Goal: Task Accomplishment & Management: Use online tool/utility

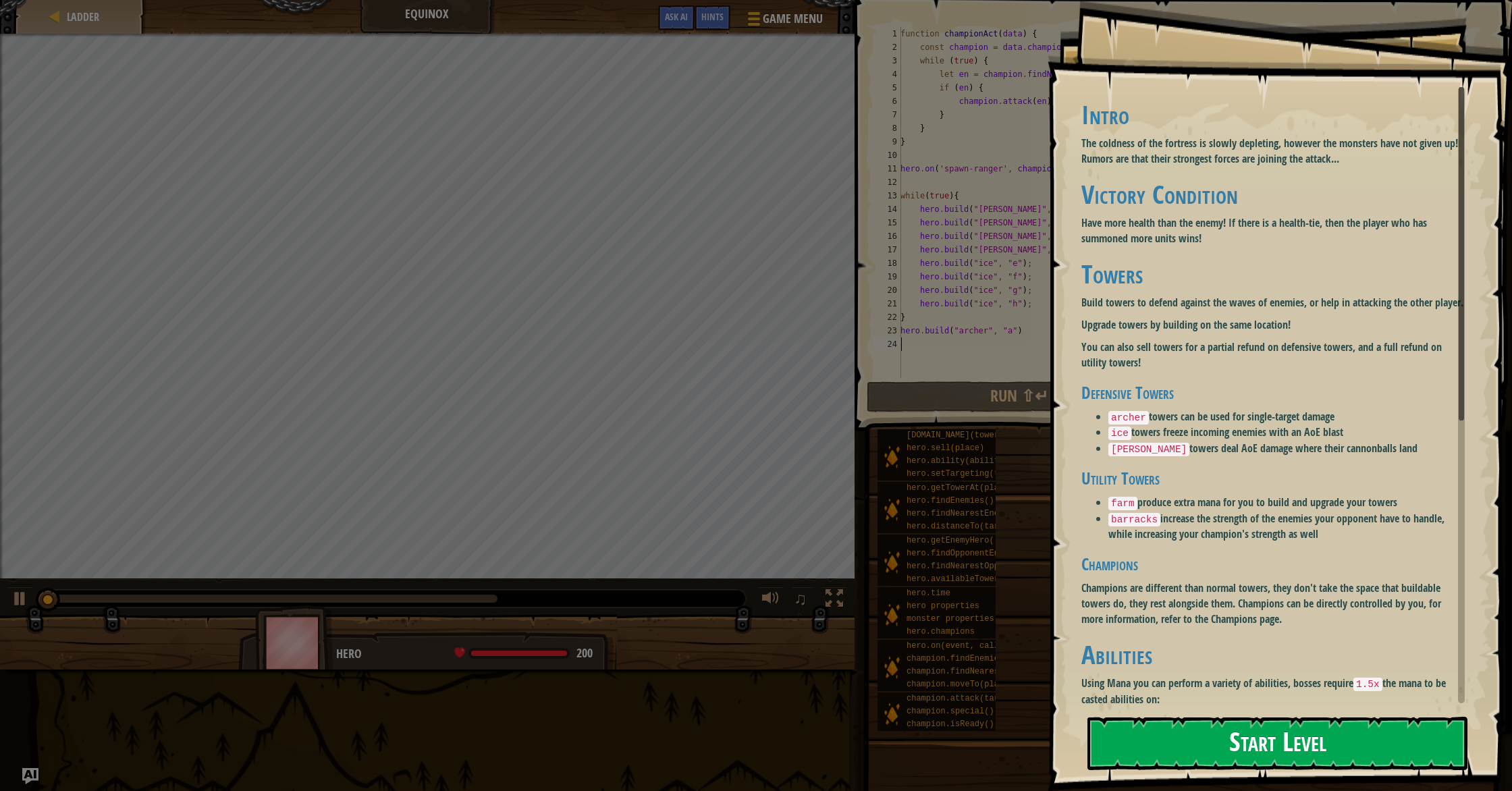
click at [1273, 764] on button "Start Level" at bounding box center [1276, 744] width 380 height 53
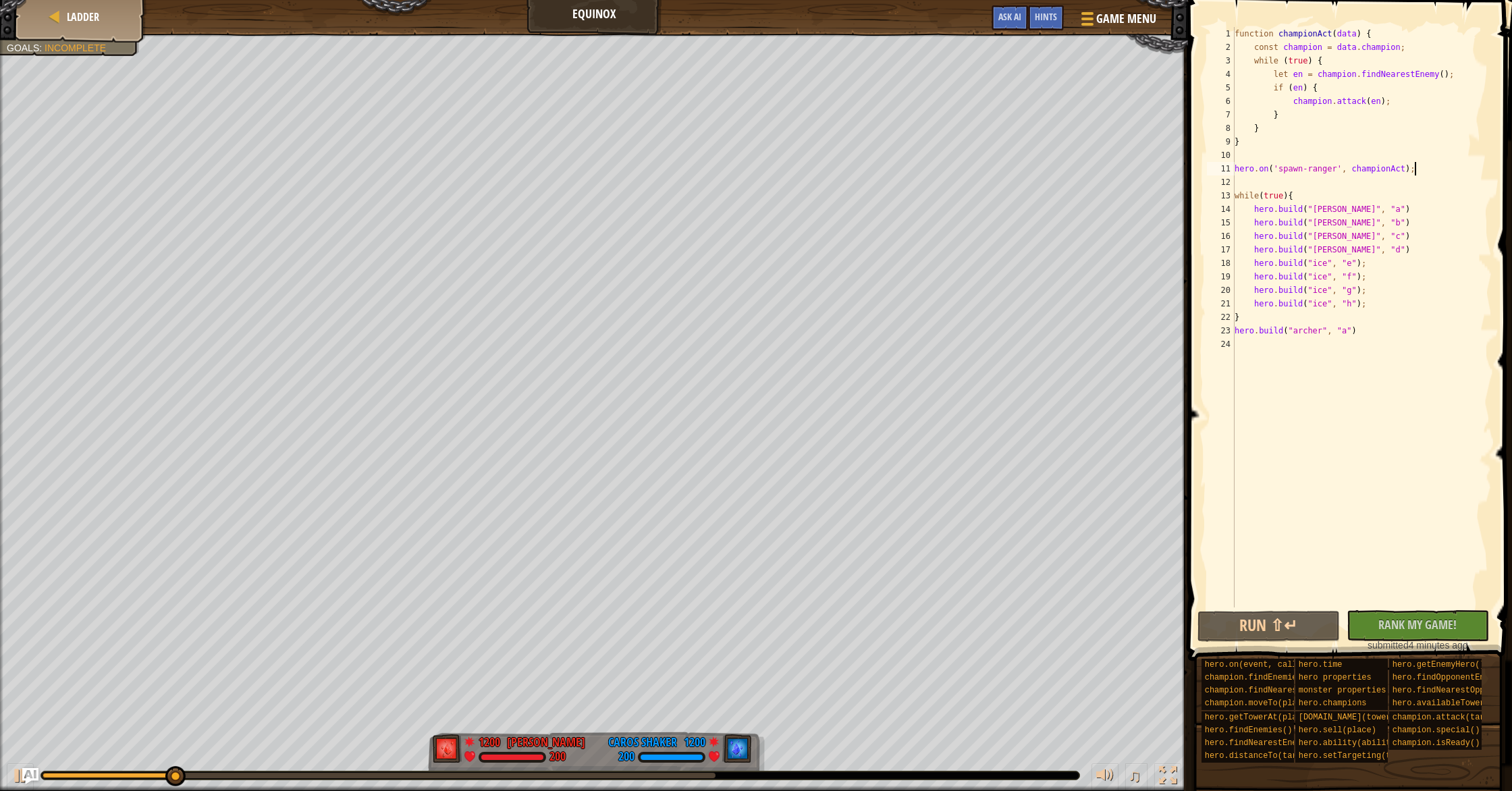
click at [1426, 174] on div "function championAct ( data ) { const champion = data . champion ; while ( true…" at bounding box center [1361, 331] width 260 height 608
type textarea "hero.on('spawn-ranger', championAct);"
click at [1149, 330] on div "Ladder equinox Game Menu Done Hints Ask AI 1 הההההההההההההההההההההההההההההההההה…" at bounding box center [756, 396] width 1512 height 791
click at [1348, 296] on div "function championAct ( data ) { const champion = data . champion ; while ( true…" at bounding box center [1361, 331] width 260 height 608
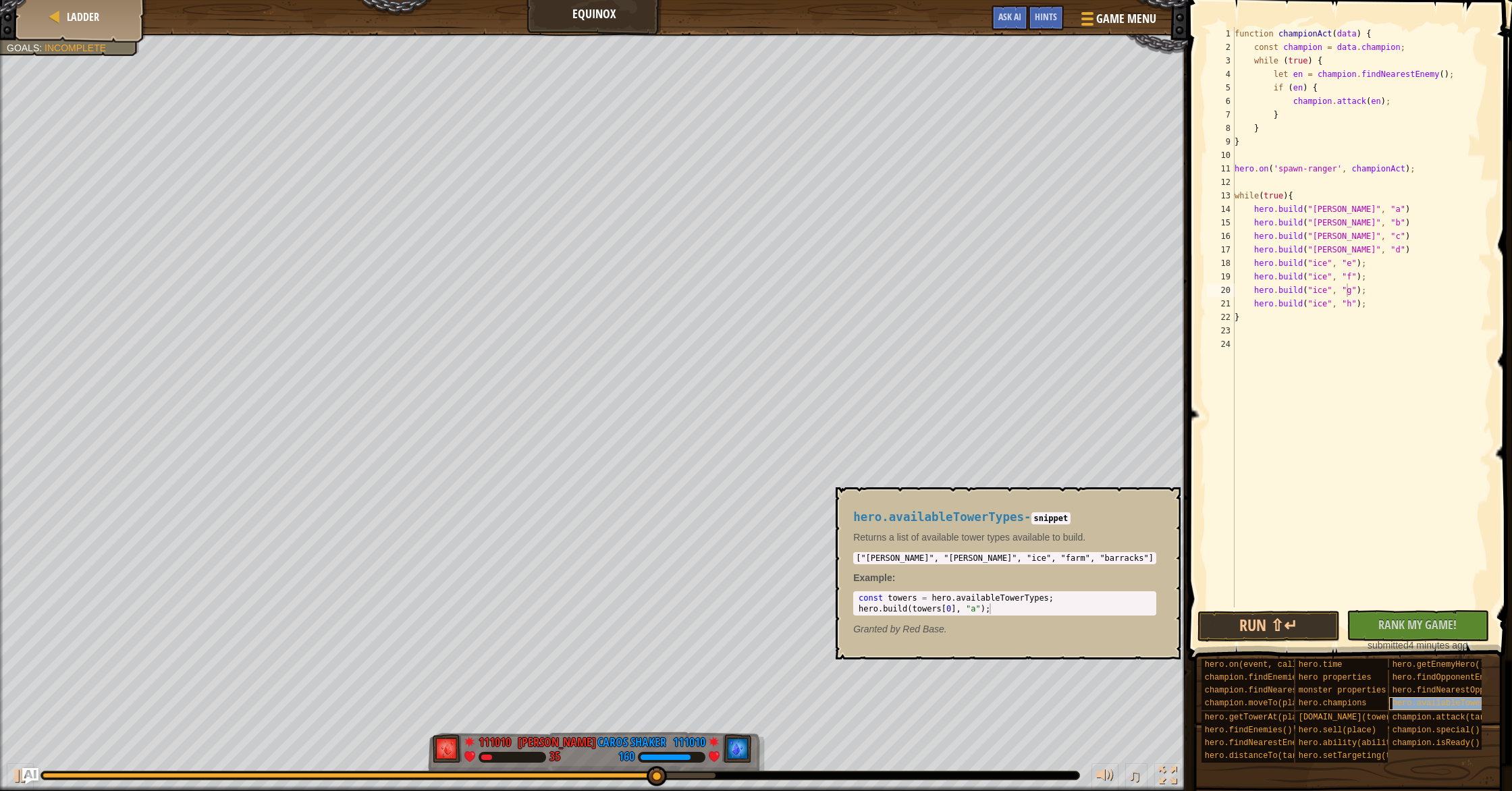
click at [1448, 698] on div "hero.availableTowerTypes" at bounding box center [1465, 703] width 151 height 13
click at [1329, 311] on div "function championAct ( data ) { const champion = data . champion ; while ( true…" at bounding box center [1361, 331] width 260 height 608
click at [1327, 309] on div "function championAct ( data ) { const champion = data . champion ; while ( true…" at bounding box center [1361, 331] width 260 height 608
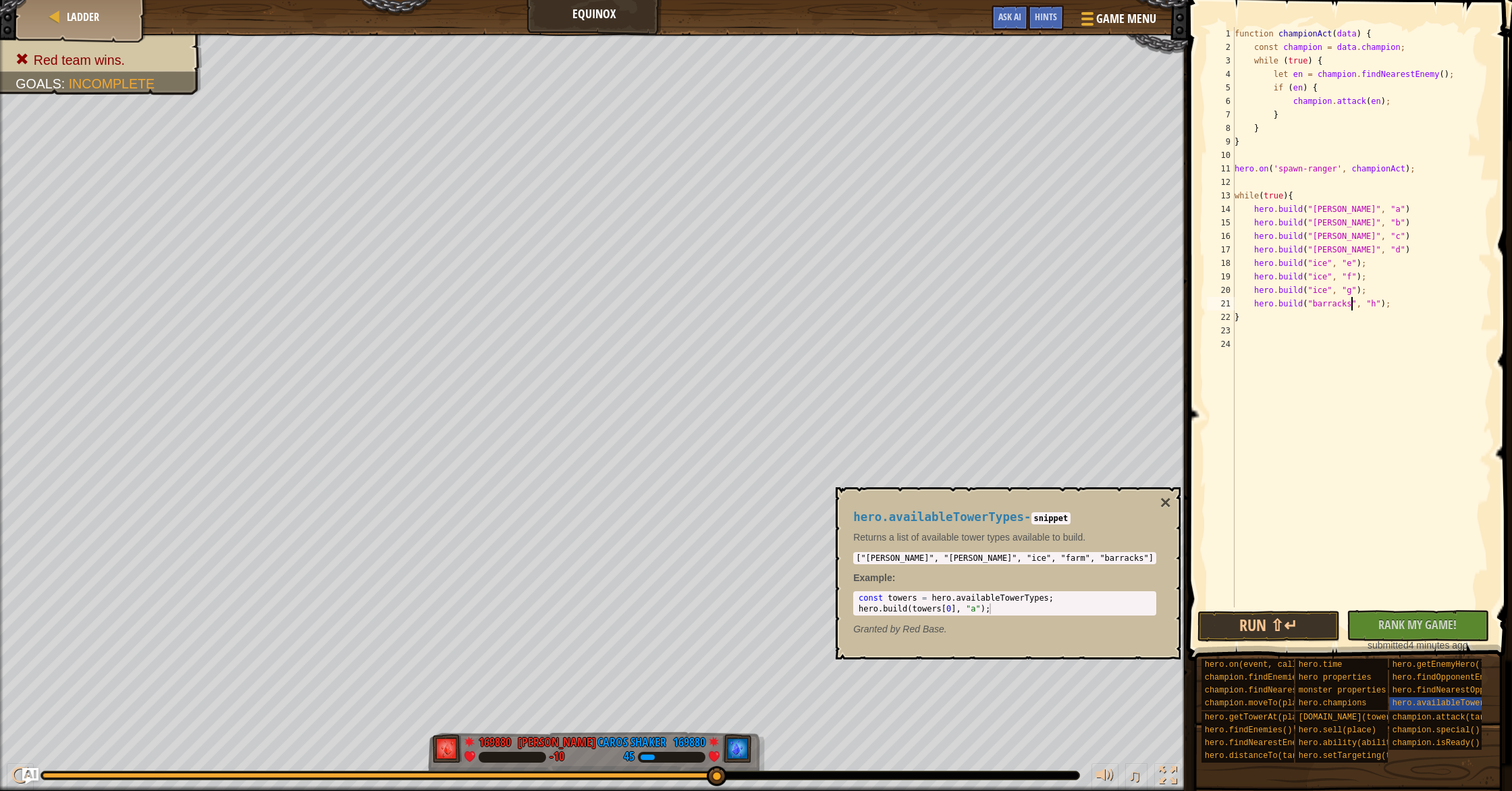
scroll to position [6, 10]
click at [1281, 617] on button "Run ⇧↵" at bounding box center [1268, 626] width 142 height 31
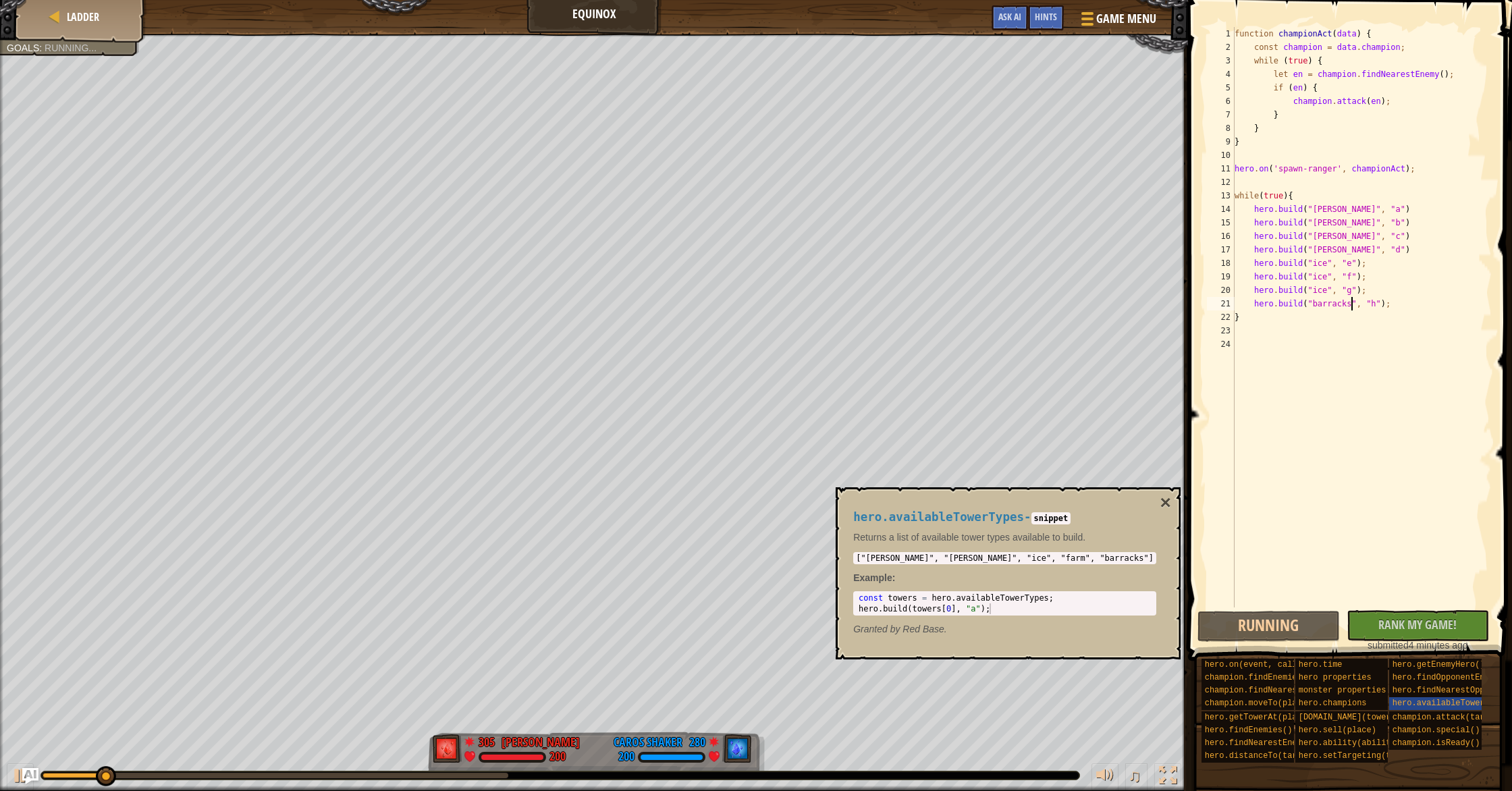
click at [1136, 503] on div "hero.availableTowerTypes - snippet Returns a list of available tower types avai…" at bounding box center [1004, 573] width 322 height 150
click at [1160, 500] on button "×" at bounding box center [1165, 503] width 10 height 19
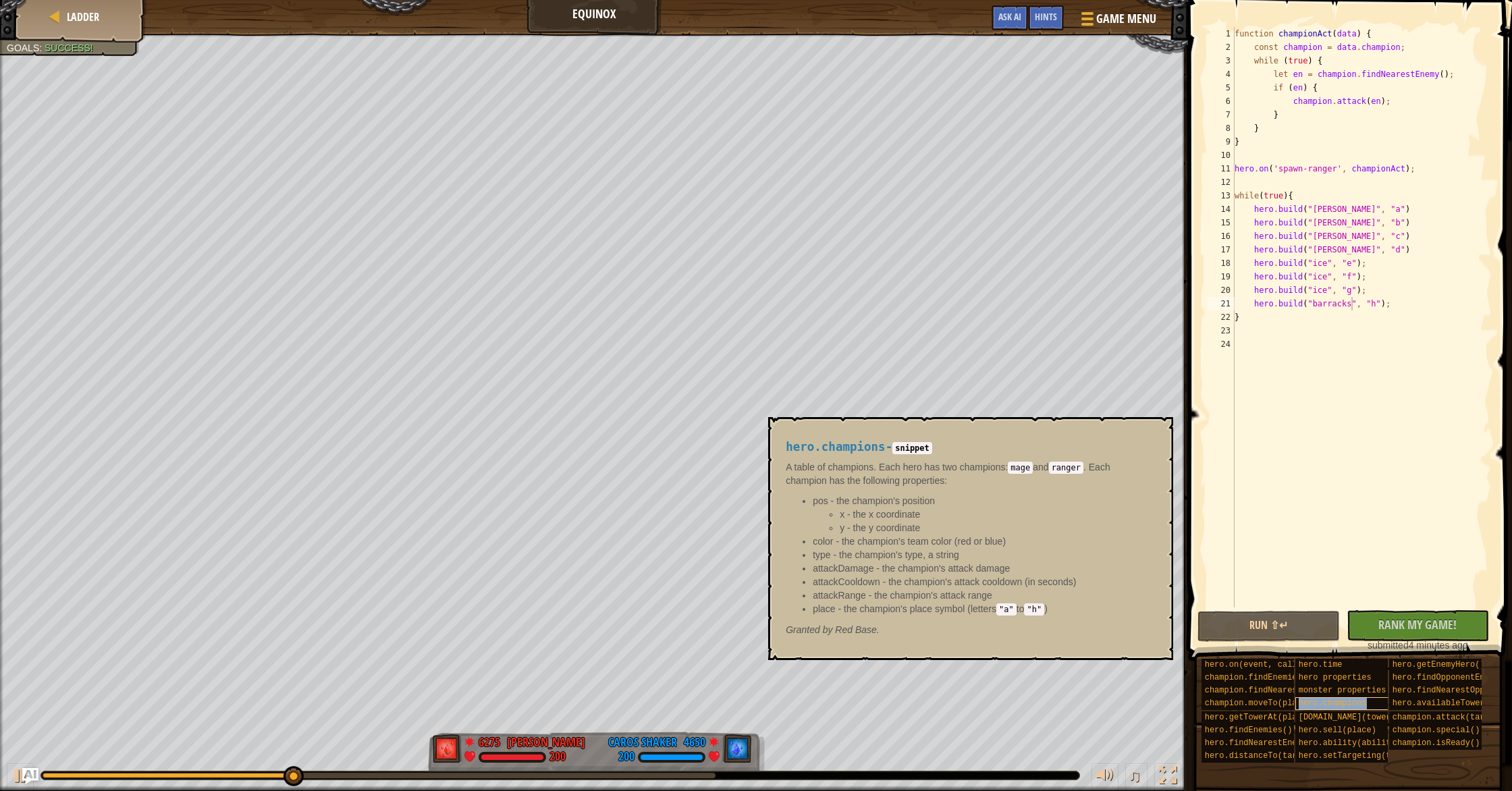
click at [1356, 699] on span "hero.champions" at bounding box center [1332, 703] width 68 height 10
click at [1314, 705] on span "hero.champions" at bounding box center [1332, 703] width 68 height 10
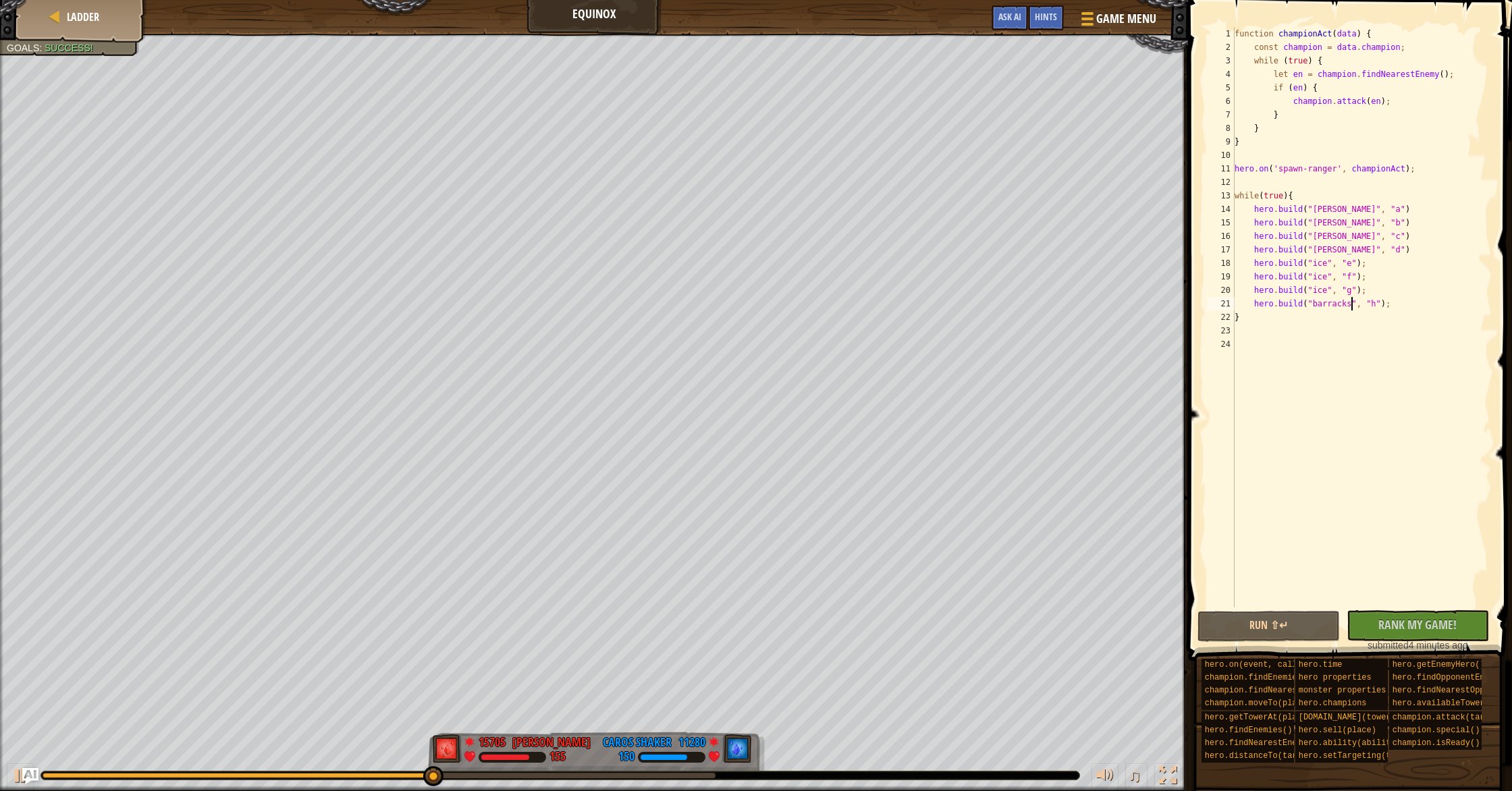
click at [1344, 211] on div "function championAct ( data ) { const champion = data . champion ; while ( true…" at bounding box center [1361, 331] width 260 height 608
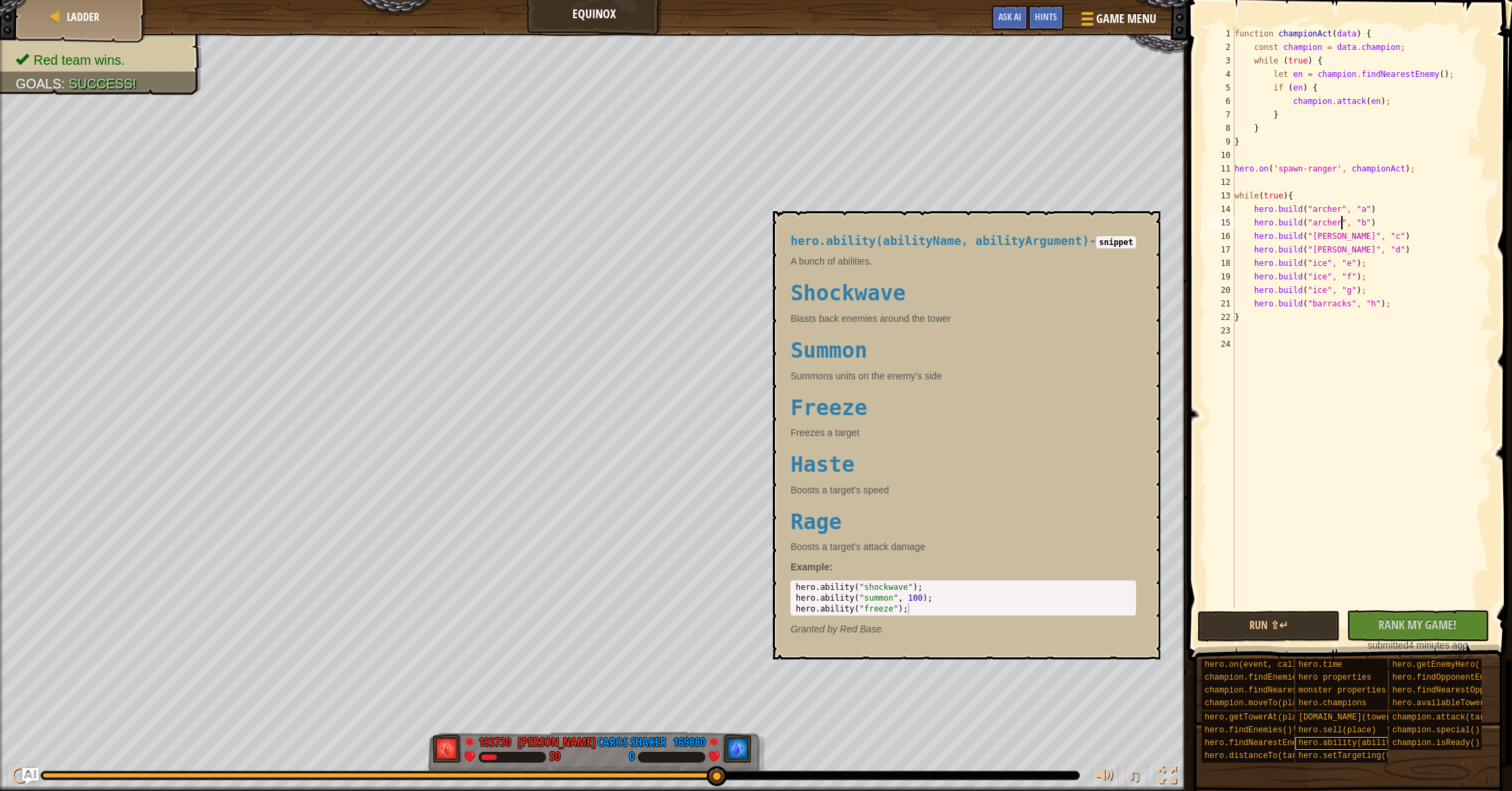
type textarea "[DOMAIN_NAME]("[PERSON_NAME]", "b")"
click at [1338, 742] on span "hero.ability(abilityName, abilityArgument)" at bounding box center [1400, 743] width 204 height 10
drag, startPoint x: 1140, startPoint y: 320, endPoint x: 1046, endPoint y: 307, distance: 94.9
click at [1095, 305] on div "A bunch of abilities. Shockwave Blasts back enemies around the tower Summon Sum…" at bounding box center [963, 404] width 346 height 299
click at [1043, 358] on h2 "Summon" at bounding box center [963, 350] width 346 height 23
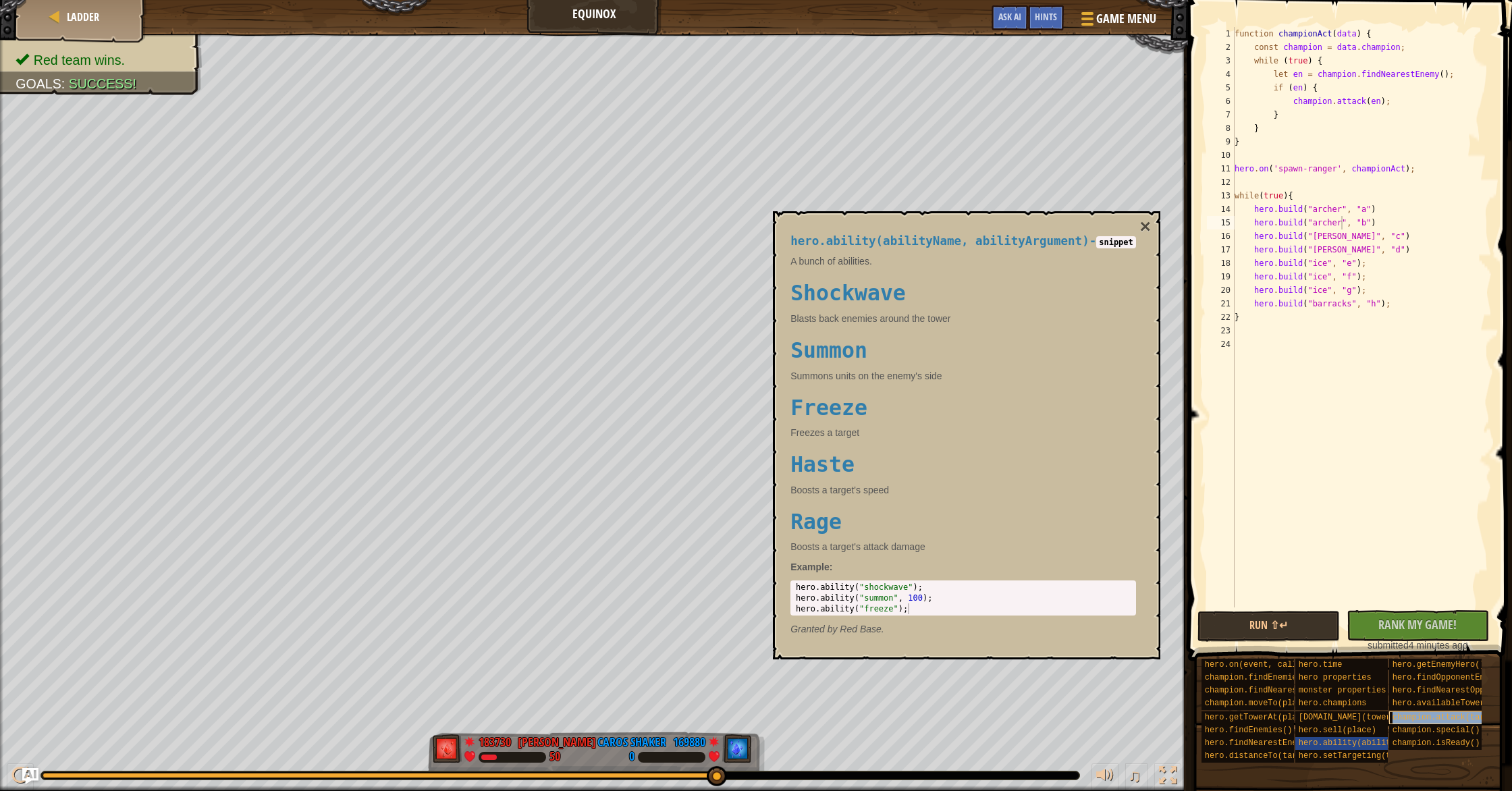
click at [1419, 717] on span "champion.attack(target)" at bounding box center [1448, 718] width 112 height 10
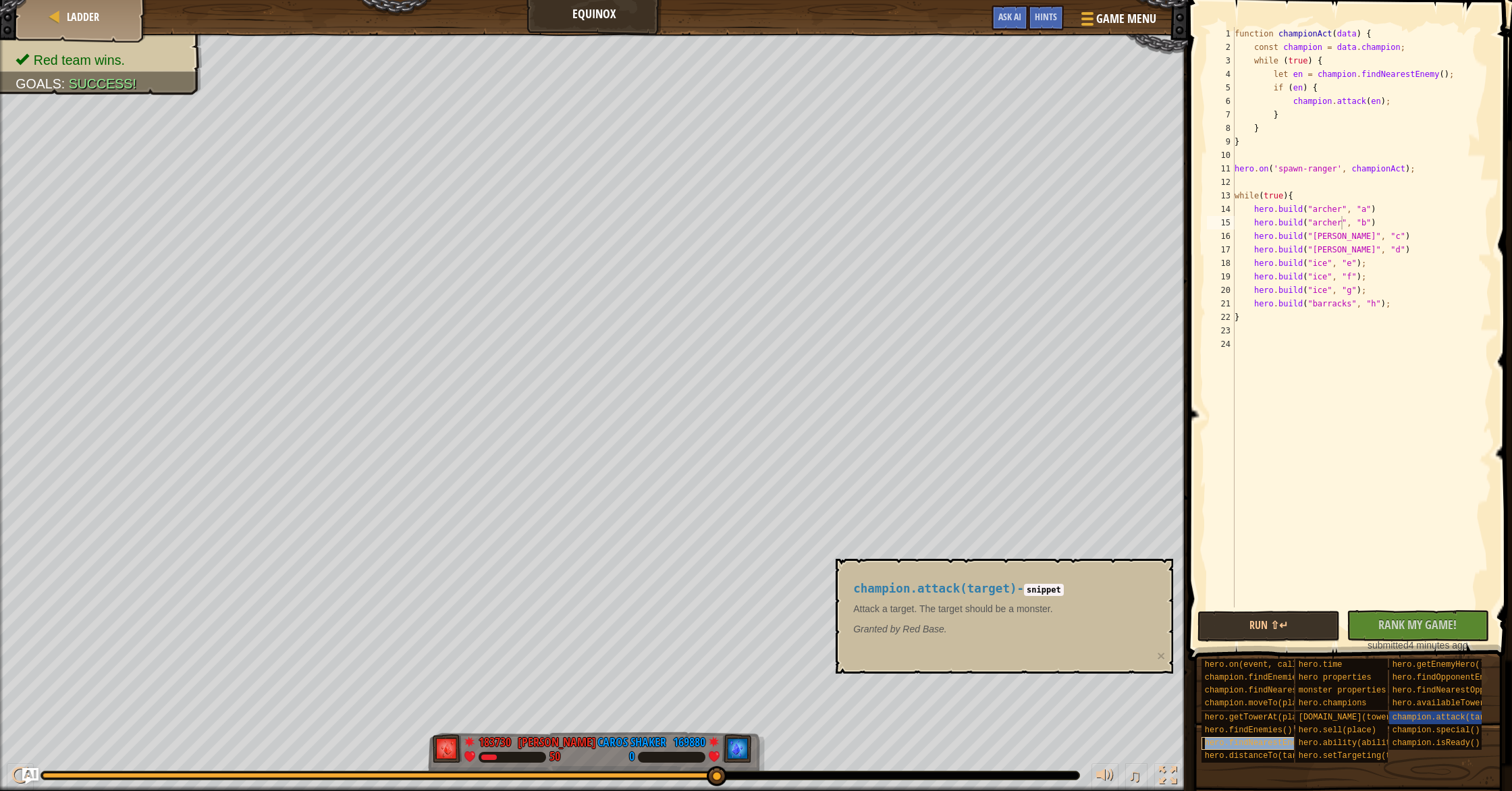
click at [1276, 742] on span "hero.findNearestEnemy()" at bounding box center [1260, 743] width 112 height 10
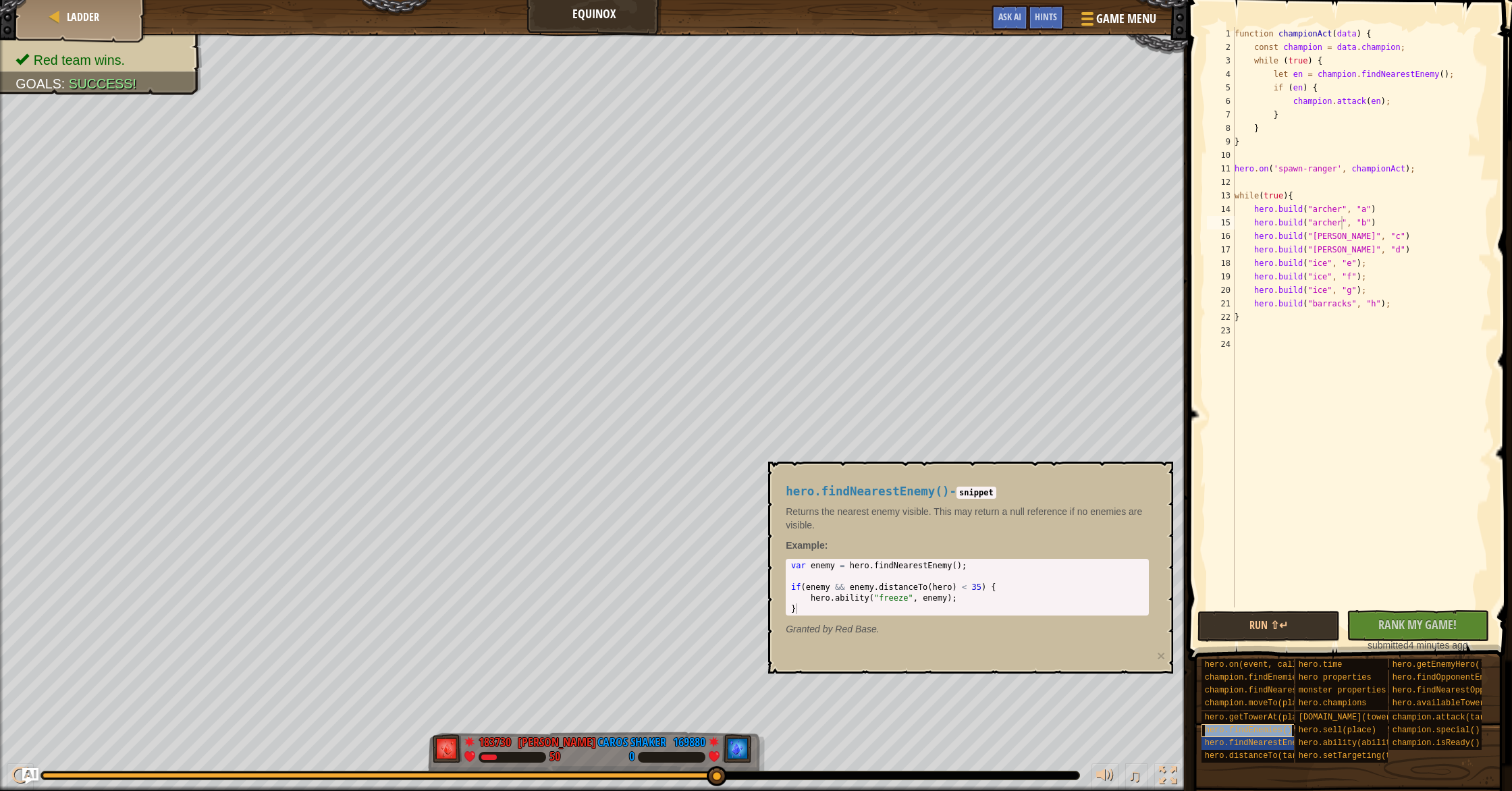
click at [1272, 734] on span "hero.findEnemies()" at bounding box center [1248, 730] width 88 height 10
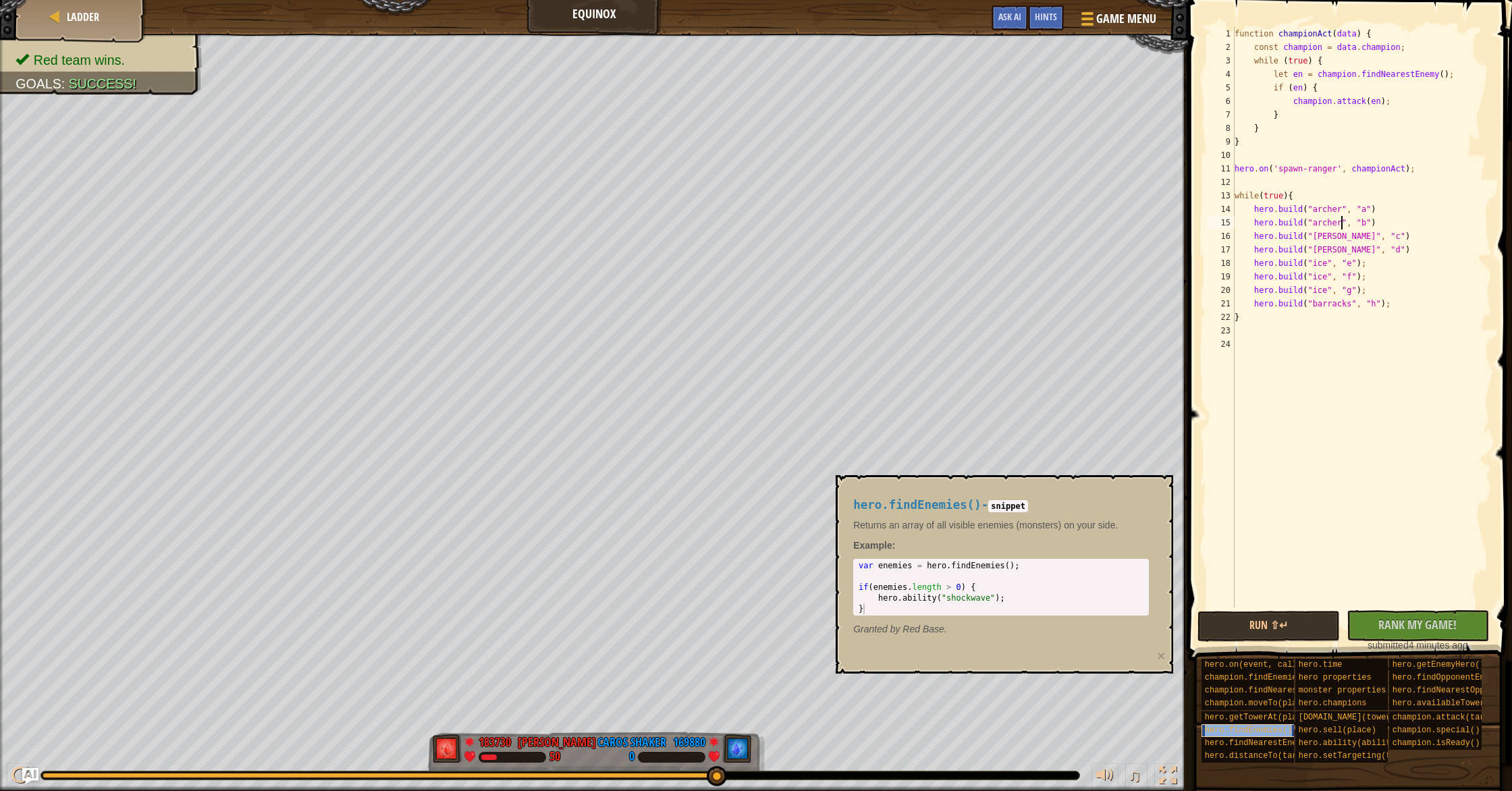
click at [1275, 727] on span "hero.findEnemies()" at bounding box center [1248, 730] width 88 height 10
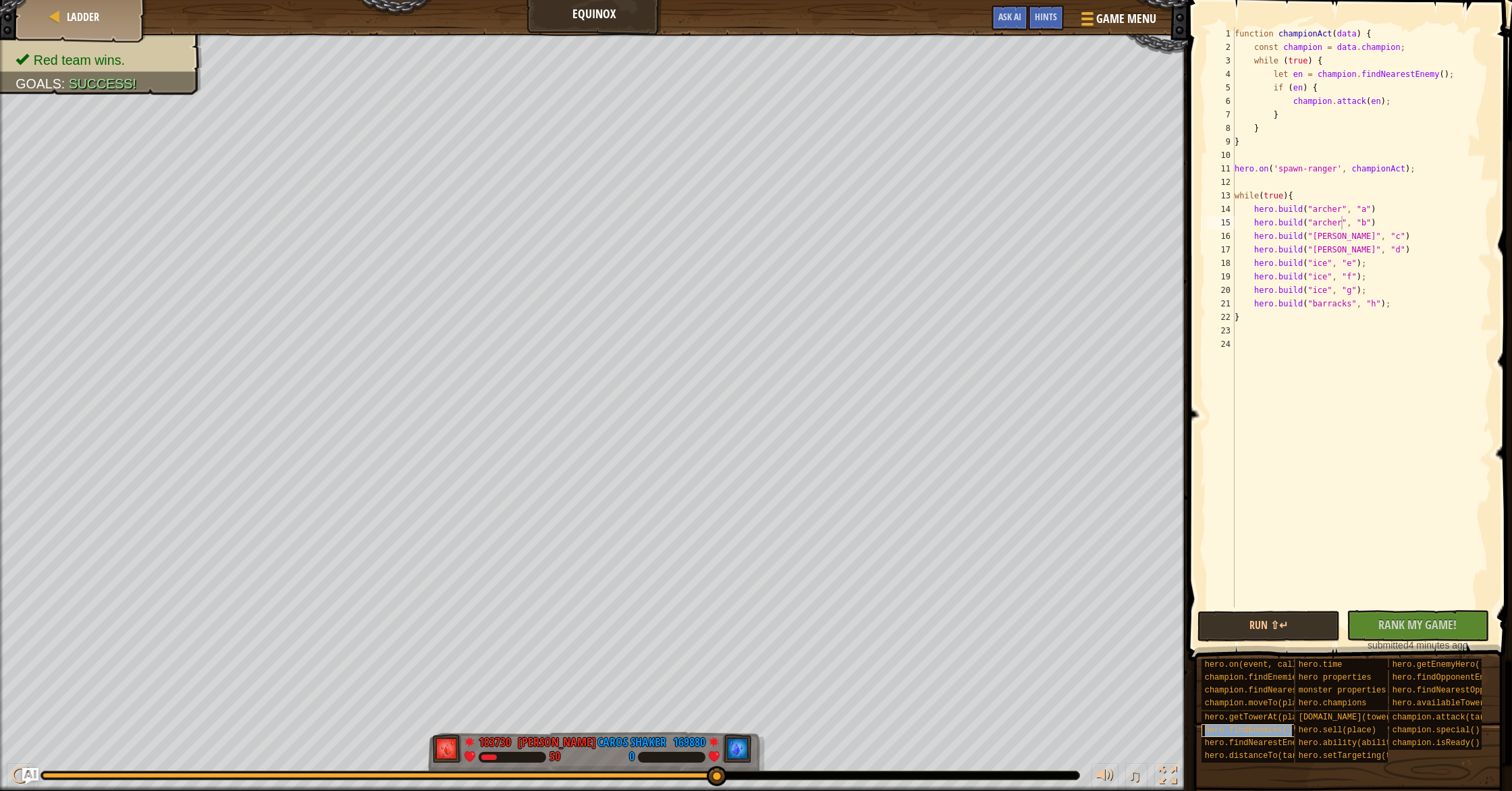
click at [1273, 736] on div "hero.findEnemies()" at bounding box center [1276, 731] width 151 height 13
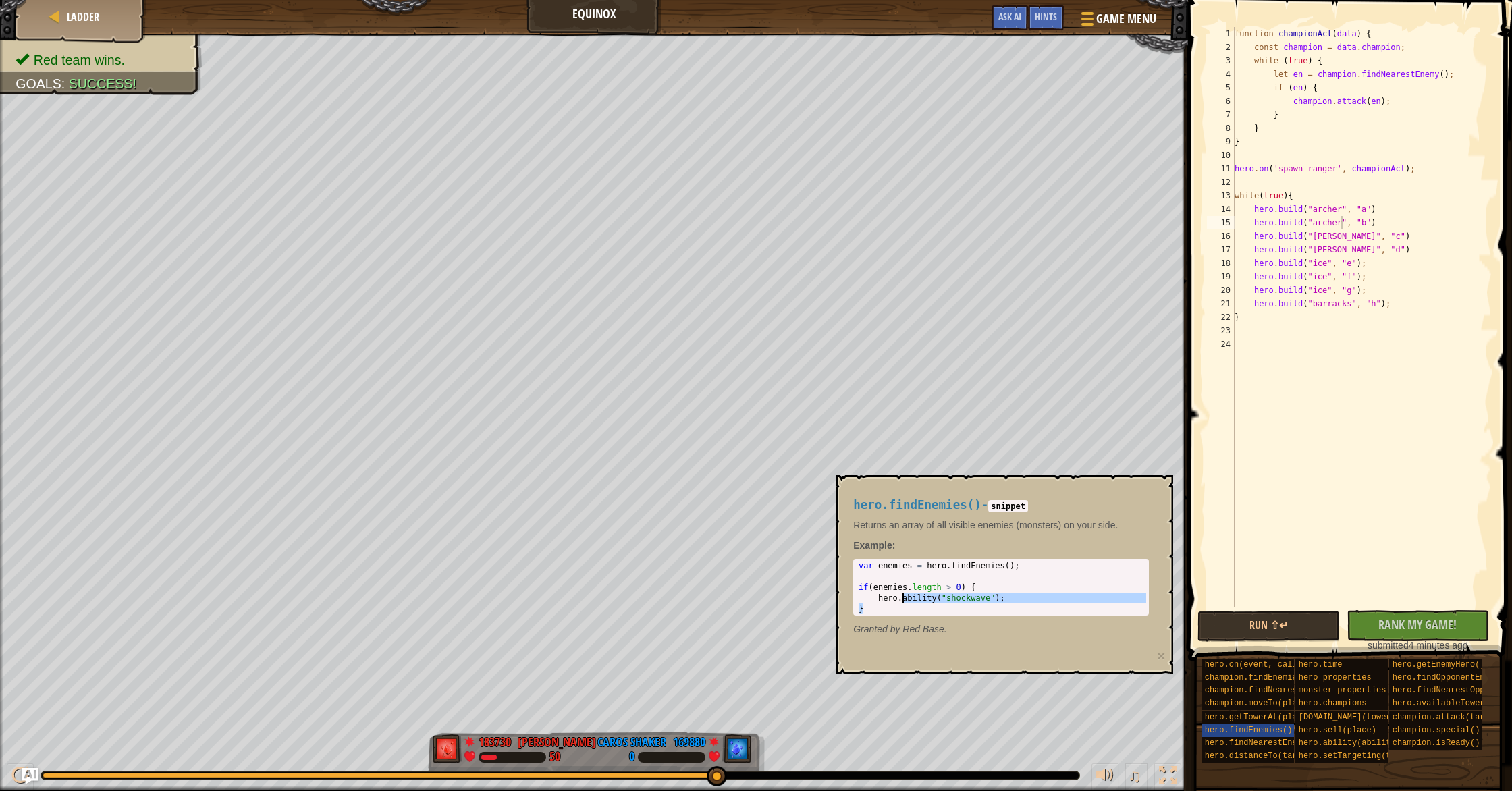
drag, startPoint x: 915, startPoint y: 606, endPoint x: 904, endPoint y: 601, distance: 12.1
click at [904, 601] on div "var enemies = hero . findEnemies ( ) ; if ( enemies . length > 0 ) { hero . abi…" at bounding box center [1001, 598] width 290 height 76
type textarea "hero.ability("shockwave"); }"
click at [1231, 718] on span "hero.getTowerAt(place)" at bounding box center [1258, 718] width 107 height 10
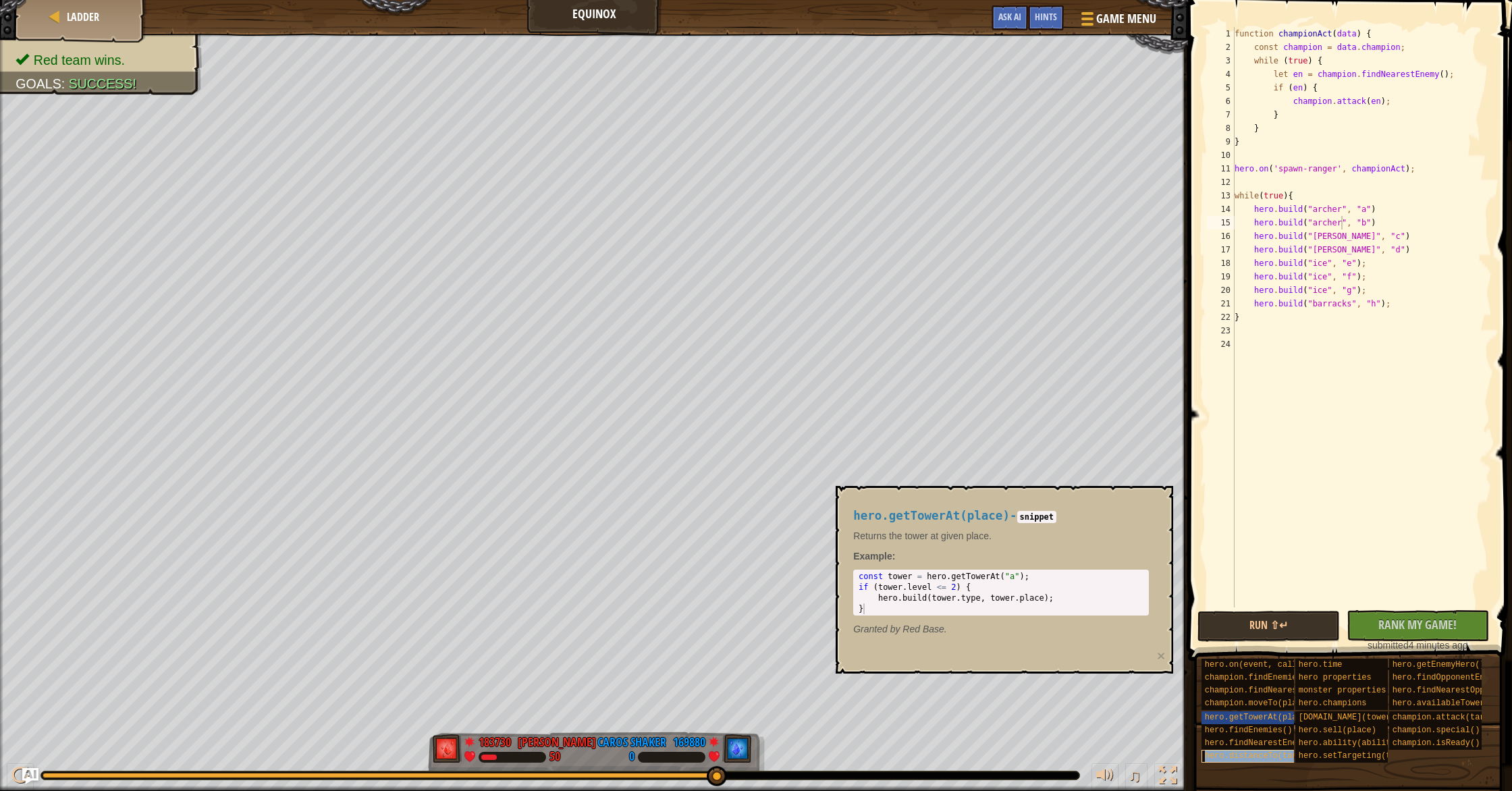
click at [1260, 751] on span "hero.distanceTo(target)" at bounding box center [1260, 756] width 112 height 10
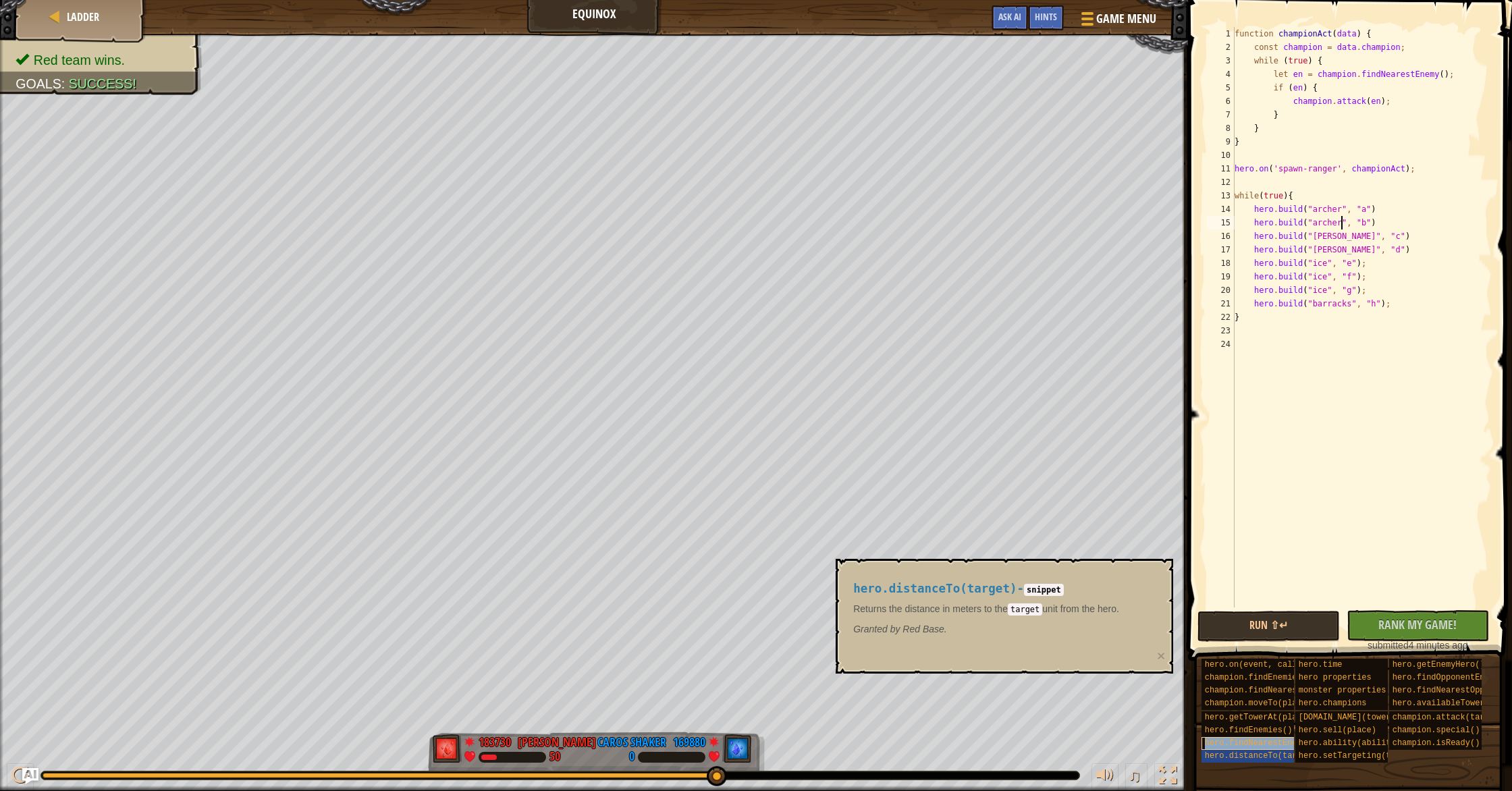
click at [1260, 744] on span "hero.findNearestEnemy()" at bounding box center [1260, 743] width 112 height 10
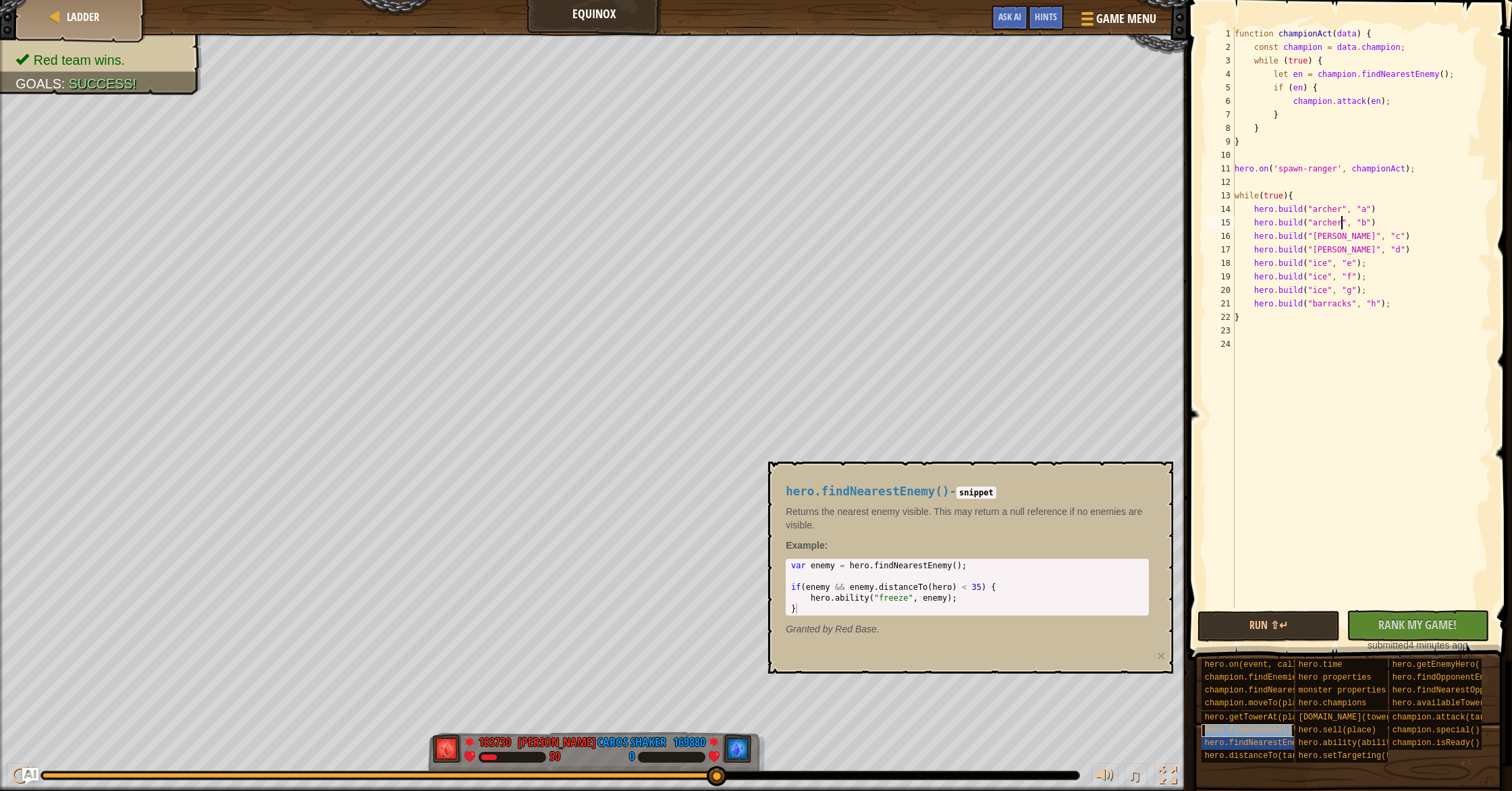
click at [1264, 735] on div "hero.findEnemies()" at bounding box center [1276, 731] width 151 height 13
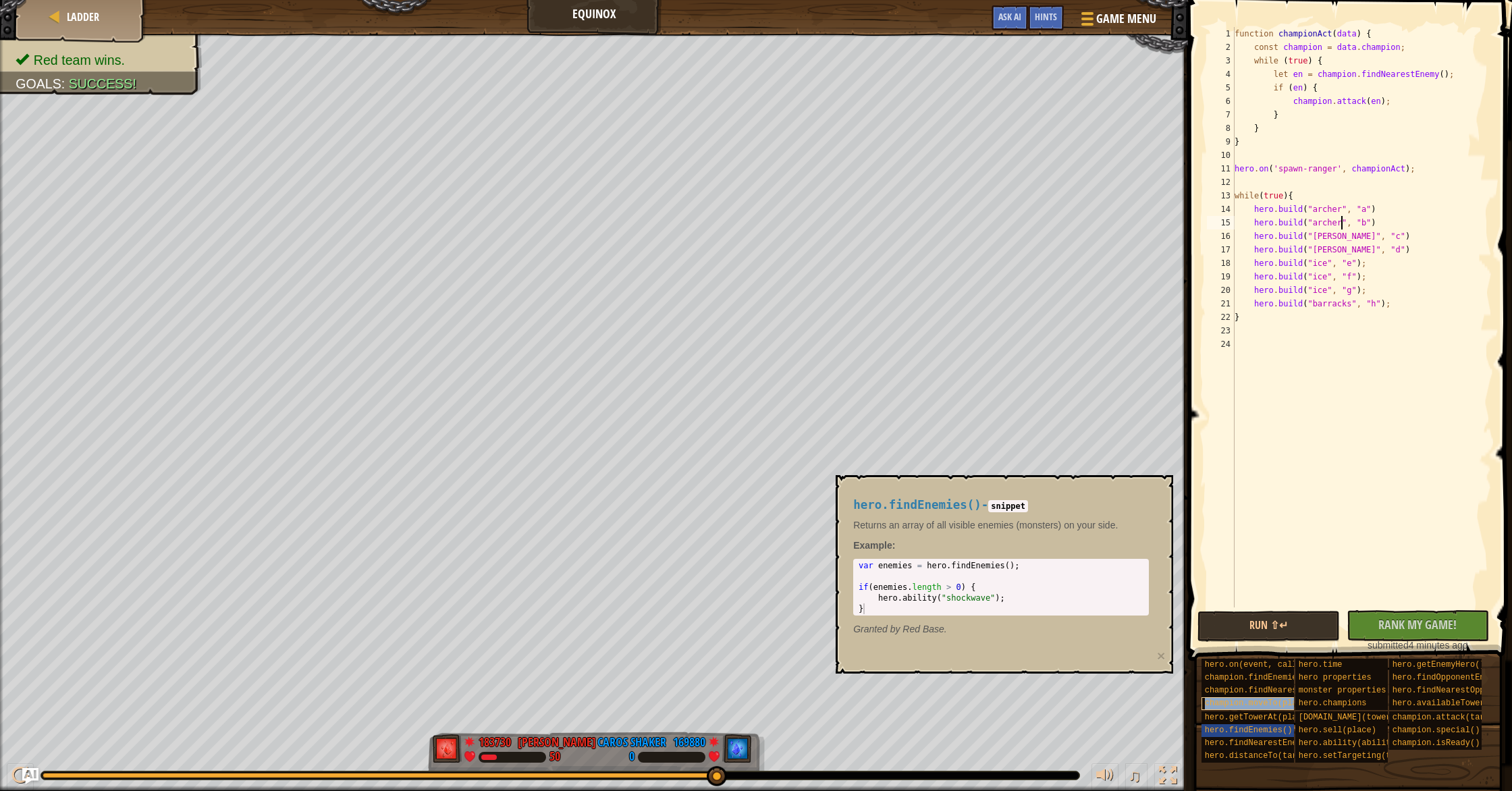
click at [1257, 698] on div "champion.moveTo(place)" at bounding box center [1276, 703] width 151 height 13
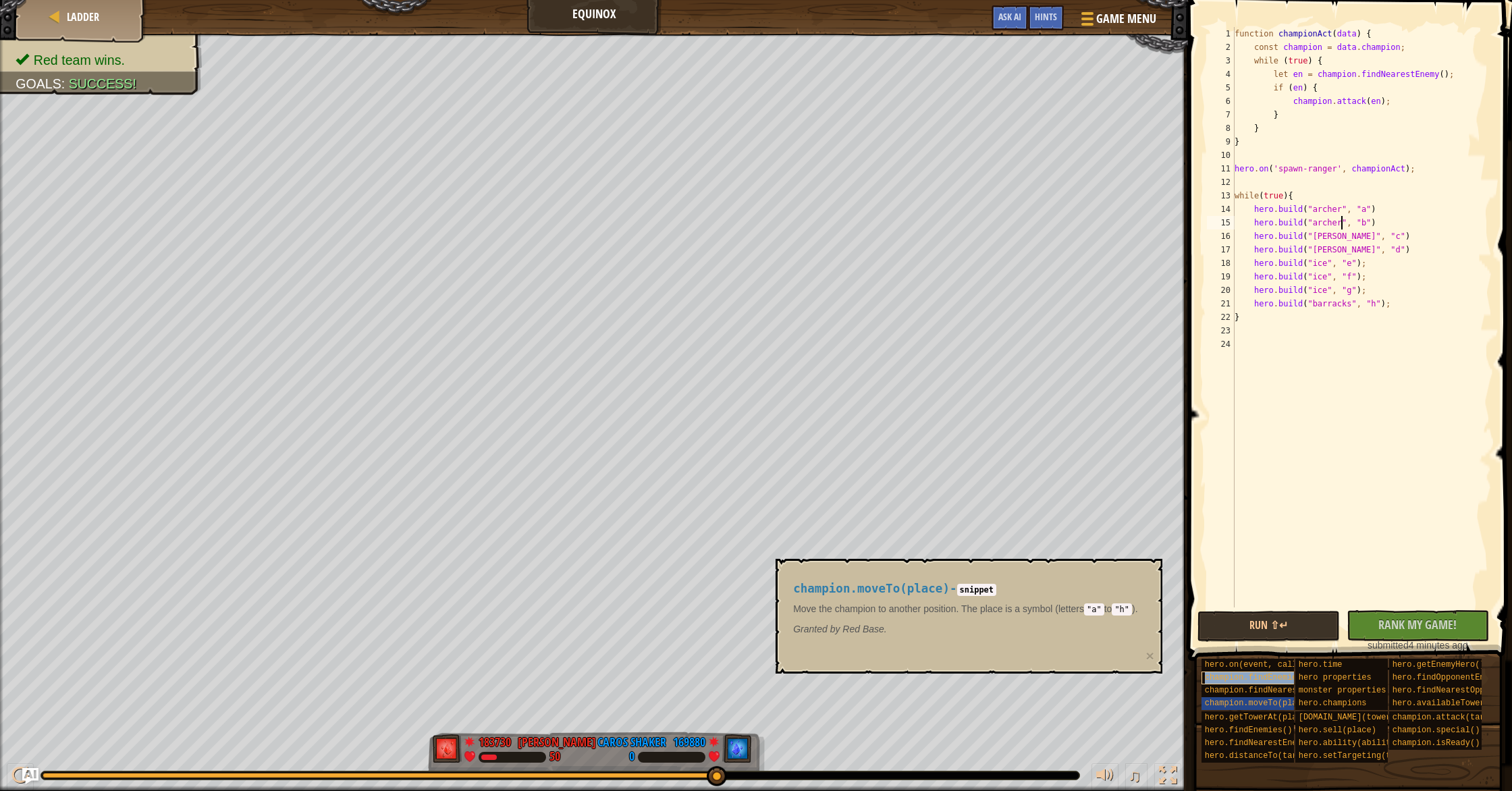
click at [1267, 682] on span "champion.findEnemies()" at bounding box center [1258, 678] width 107 height 10
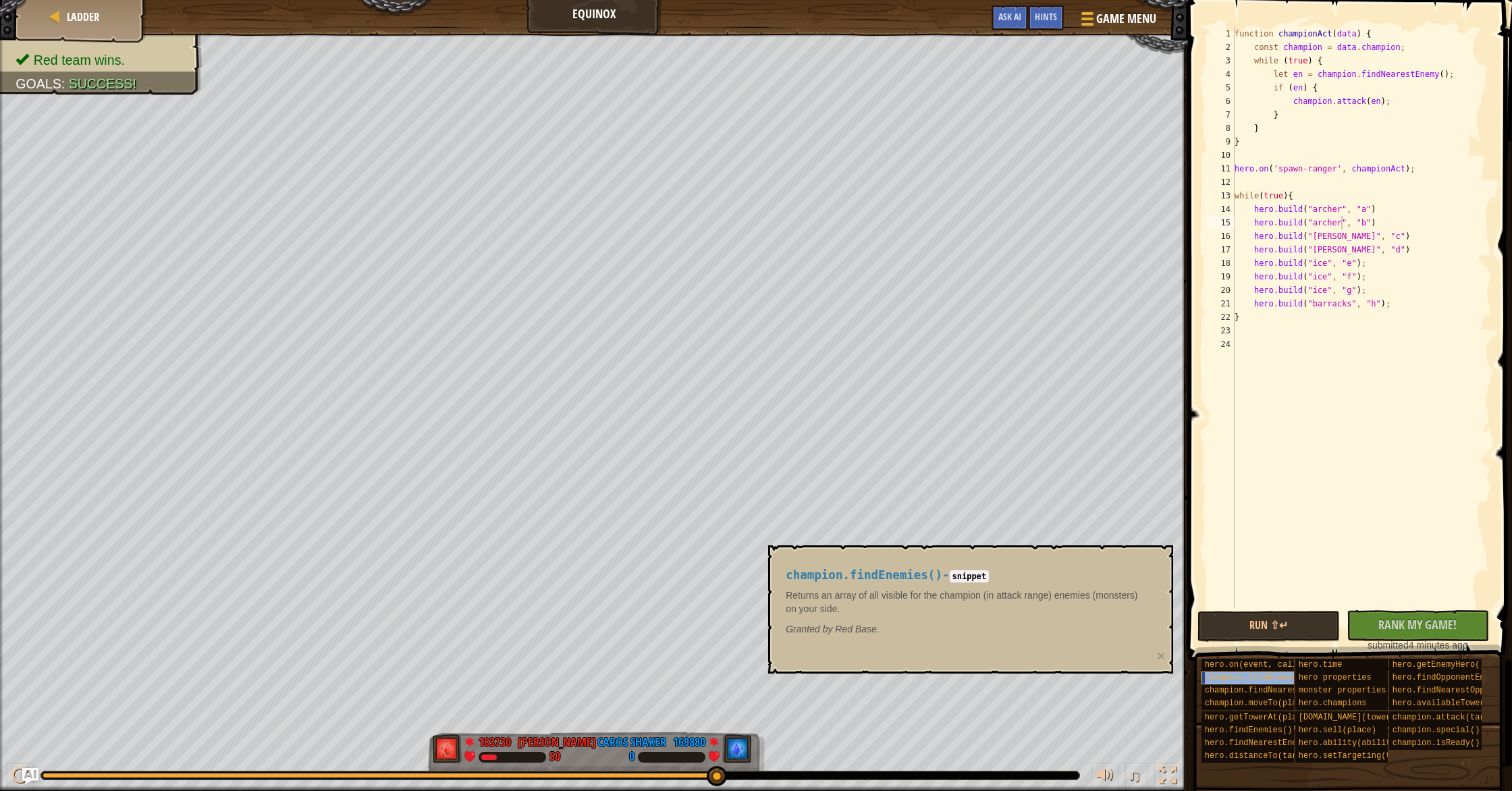
click at [1270, 671] on div "champion.findEnemies()" at bounding box center [1276, 678] width 151 height 13
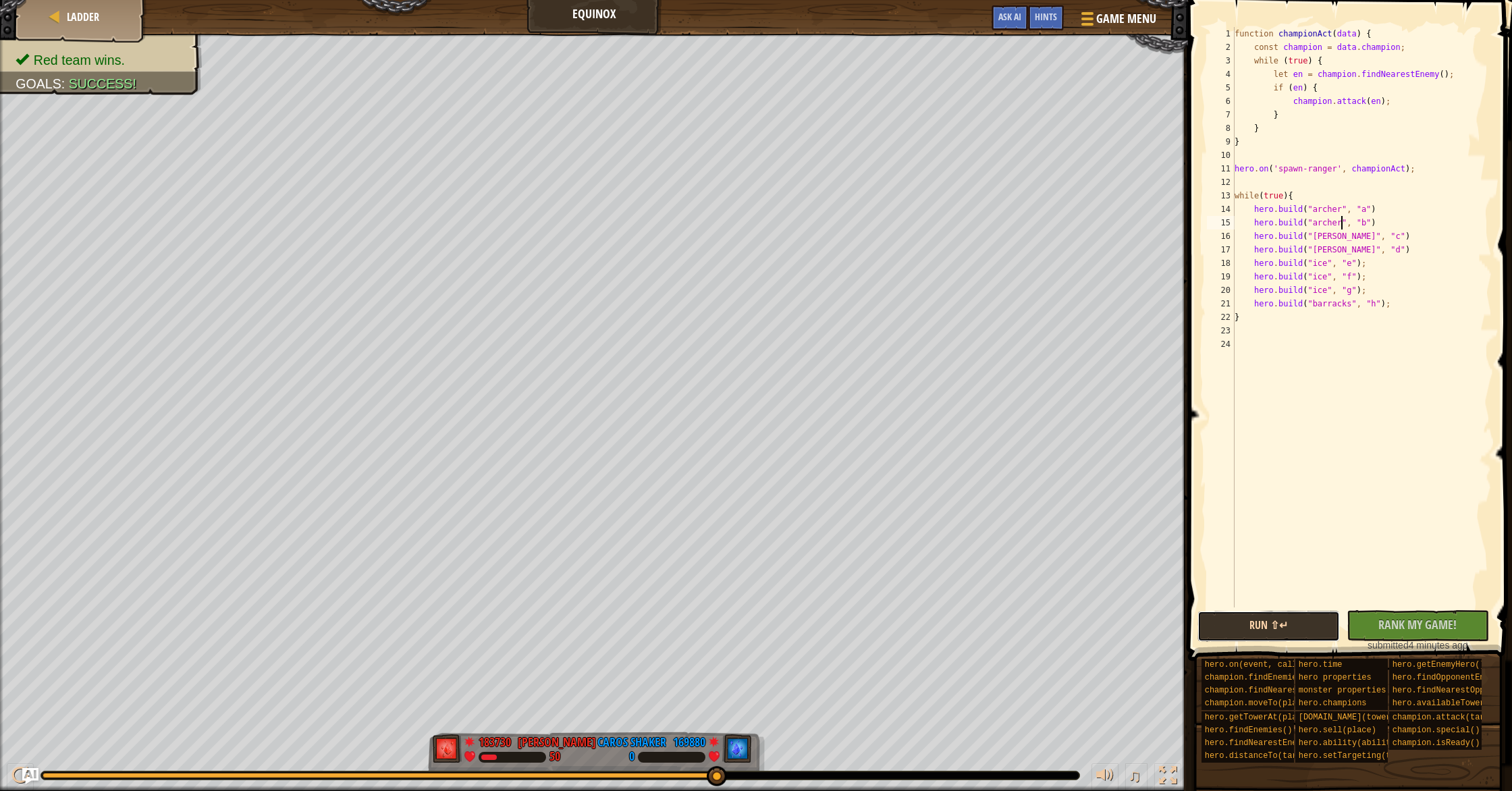
click at [1297, 621] on button "Run ⇧↵" at bounding box center [1268, 626] width 142 height 31
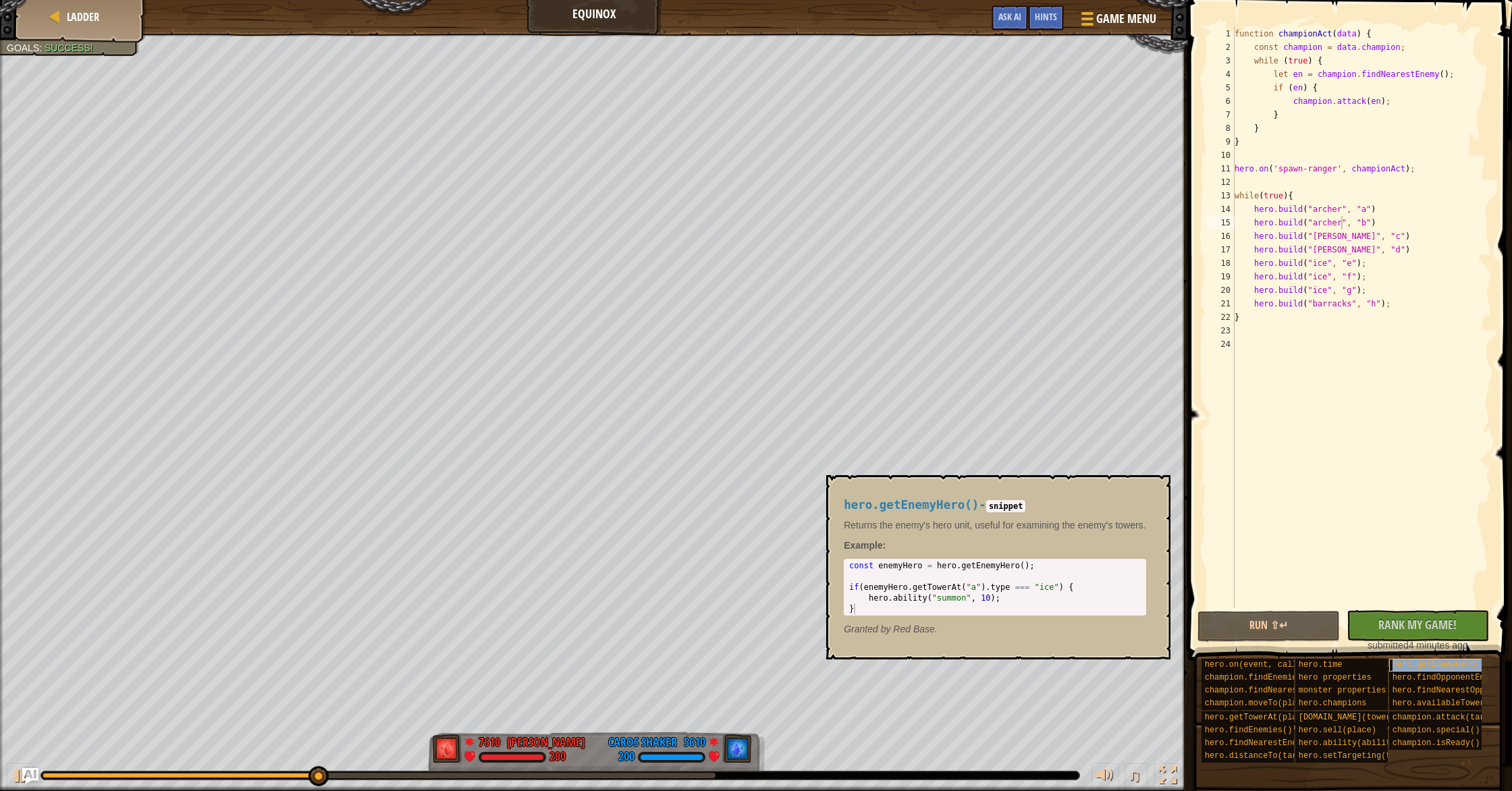
click at [1457, 670] on div "hero.getEnemyHero()" at bounding box center [1465, 665] width 151 height 13
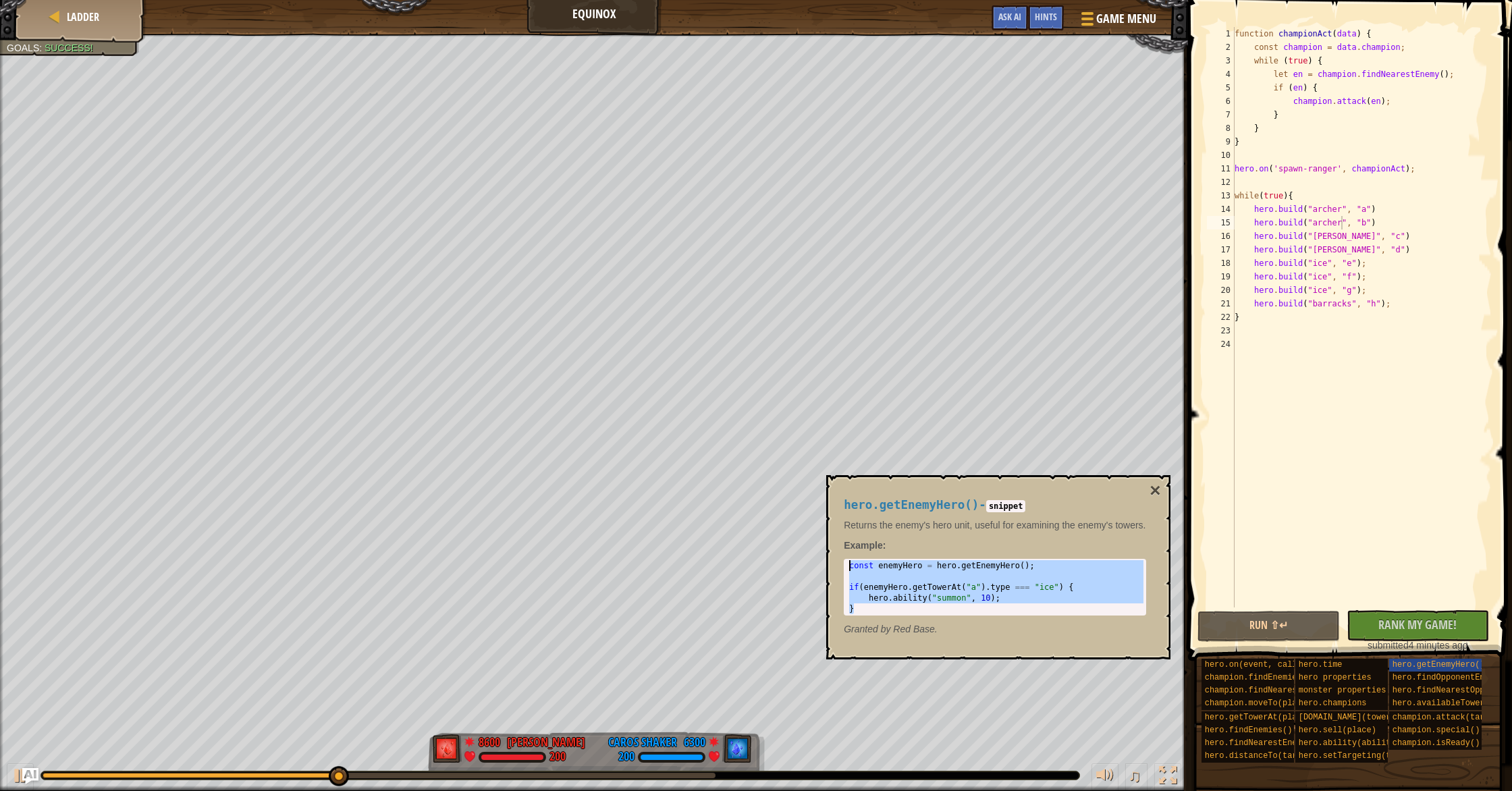
click at [825, 0] on body "Ladder equinox Game Menu Done Hints Ask AI 1 הההההההההההההההההההההההההההההההההה…" at bounding box center [756, 0] width 1512 height 0
type textarea "const enemyHero = hero.getEnemyHero();"
click at [1252, 331] on div "function championAct ( data ) { const champion = data . champion ; while ( true…" at bounding box center [1361, 331] width 260 height 608
paste textarea "}"
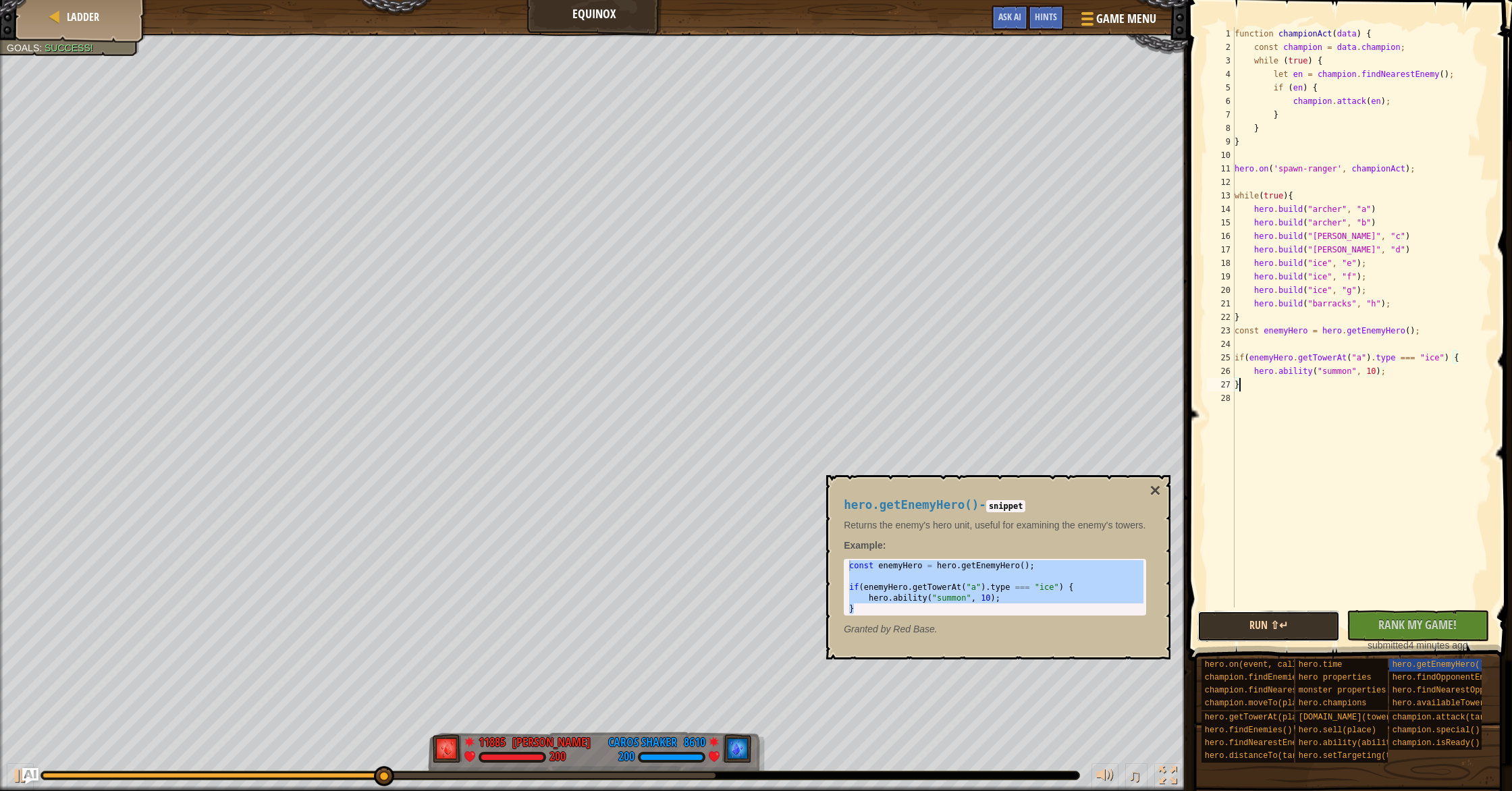
click at [1276, 631] on button "Run ⇧↵" at bounding box center [1268, 626] width 142 height 31
click at [1160, 486] on button "×" at bounding box center [1154, 491] width 10 height 19
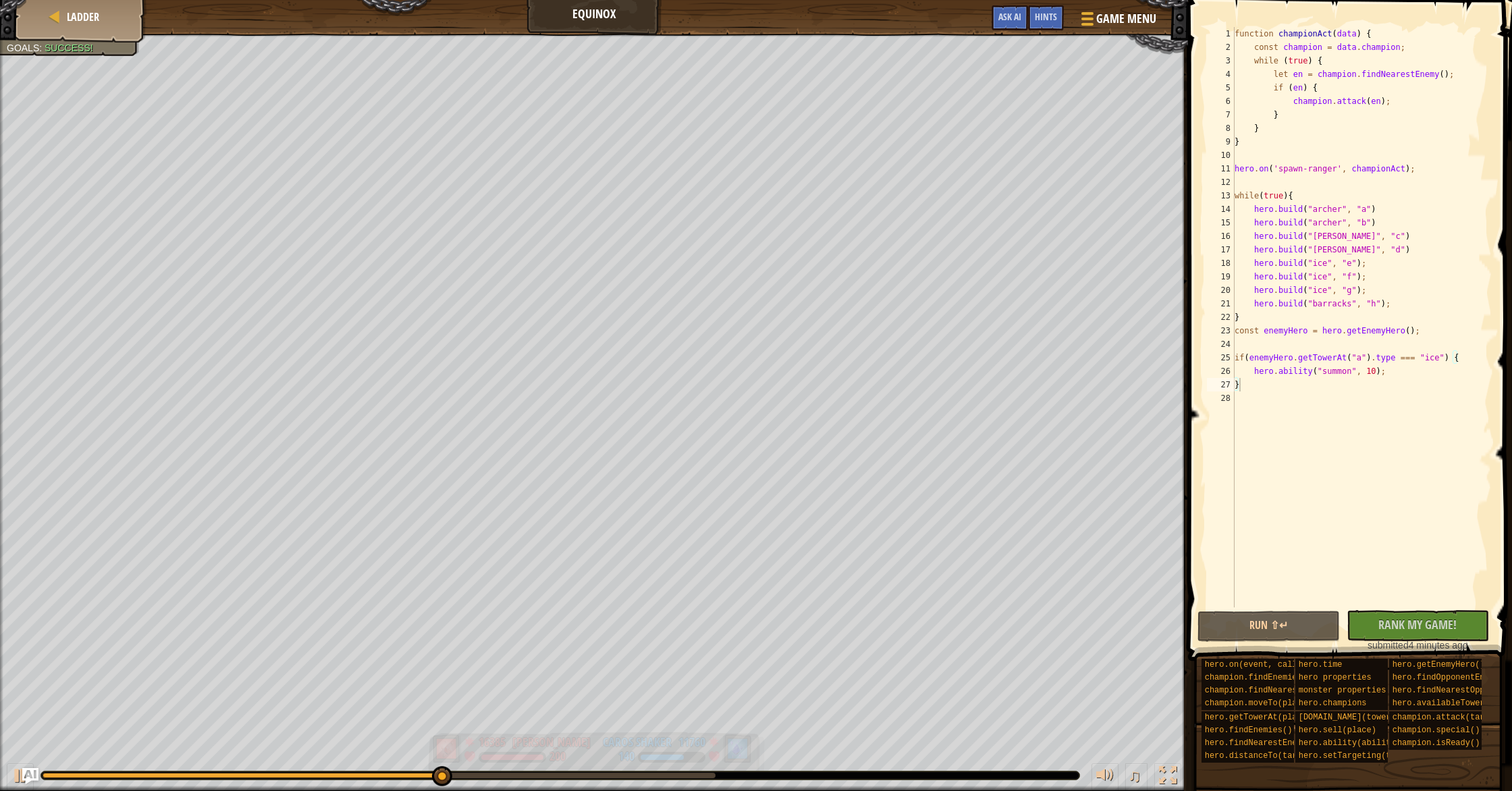
click at [711, 709] on div "Red team wins. Goals : Success! 16385 [PERSON_NAME] 200 11760 Caros Shaker 140 …" at bounding box center [756, 412] width 1512 height 757
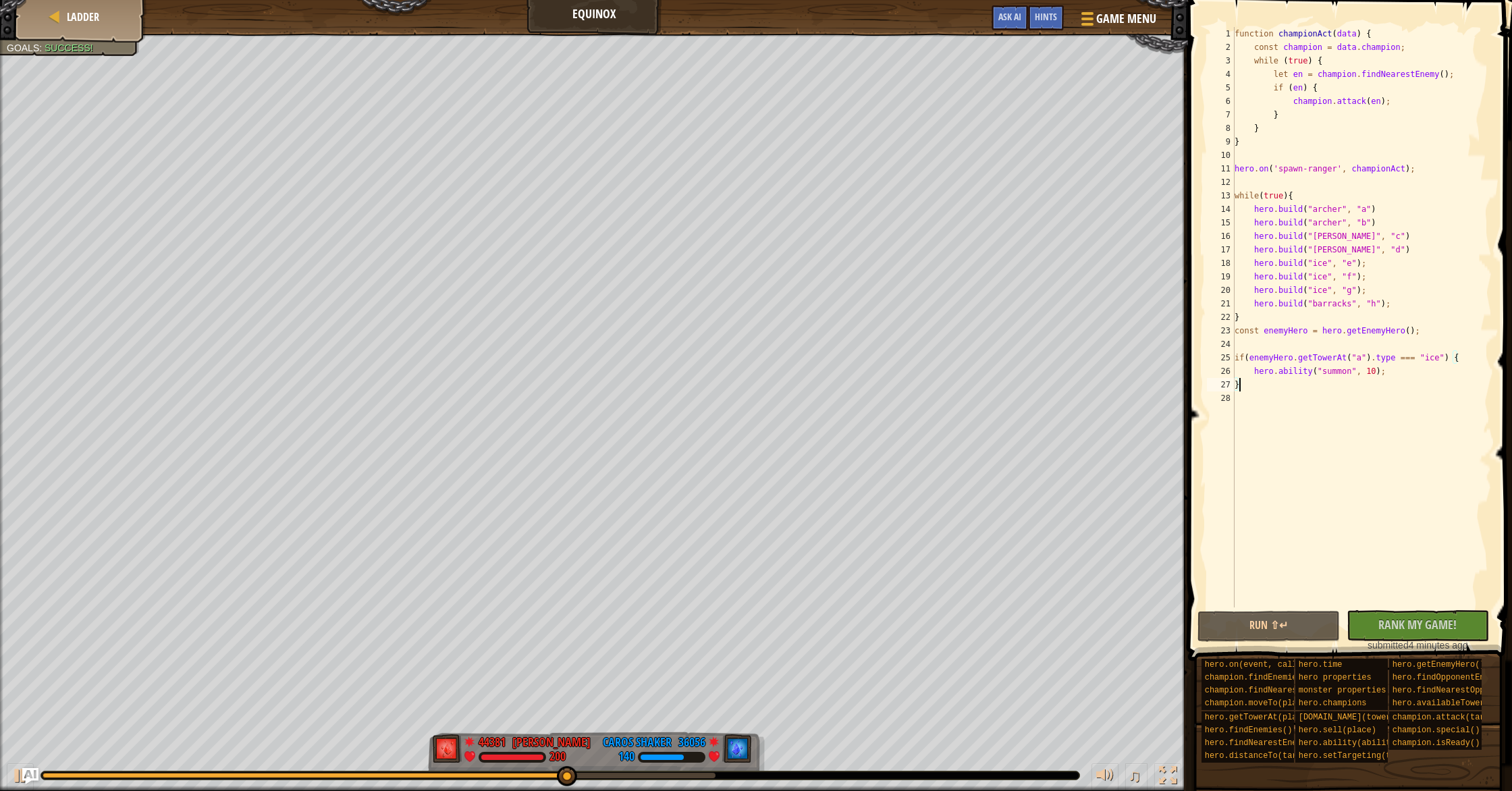
click at [1371, 372] on div "function championAct ( data ) { const champion = data . champion ; while ( true…" at bounding box center [1361, 331] width 260 height 608
type textarea "hero.ability("summon", 177798475489750);"
click at [1299, 632] on button "Run ⇧↵" at bounding box center [1268, 626] width 142 height 31
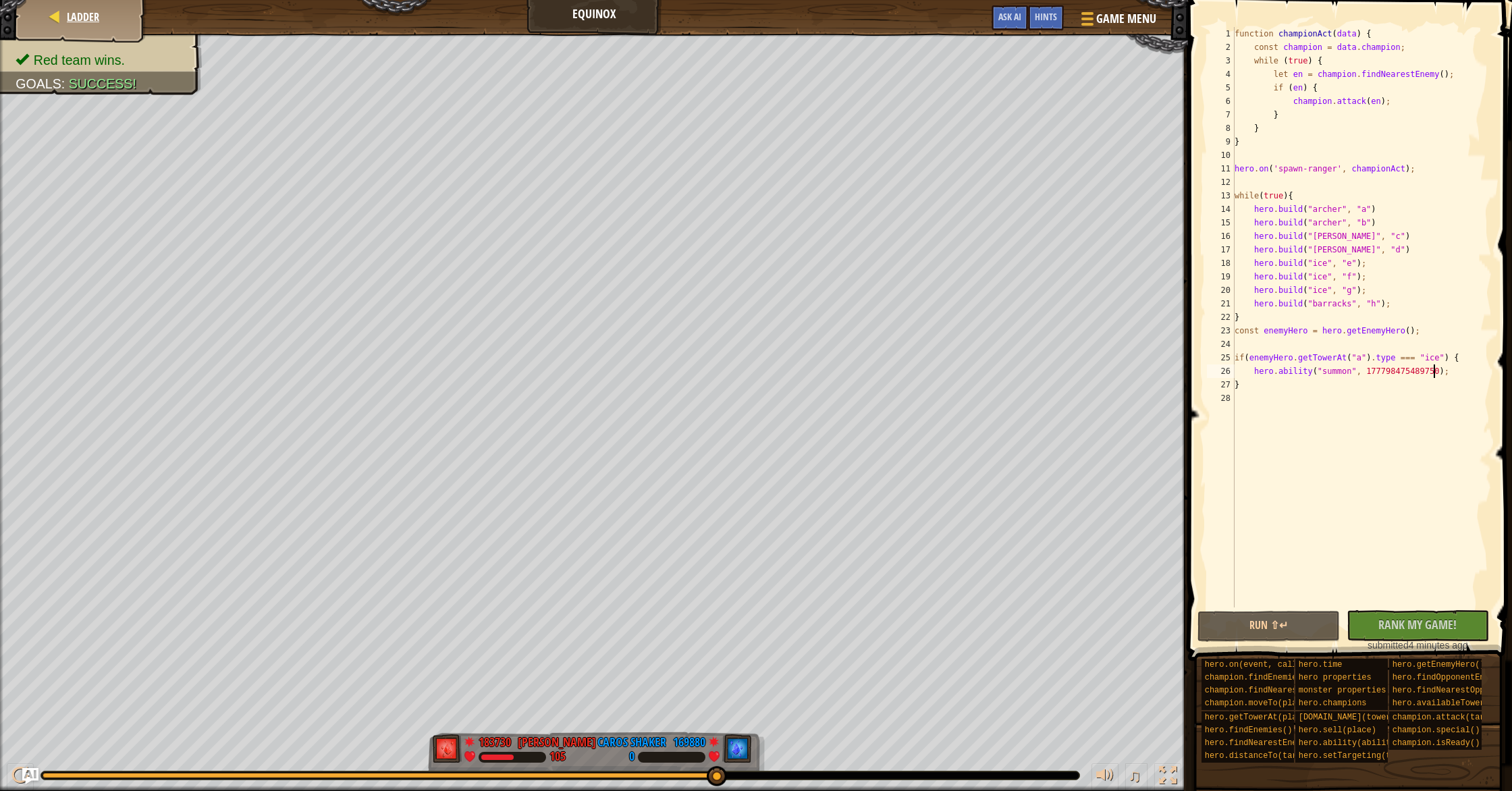
click at [59, 24] on div "Ladder" at bounding box center [81, 17] width 108 height 34
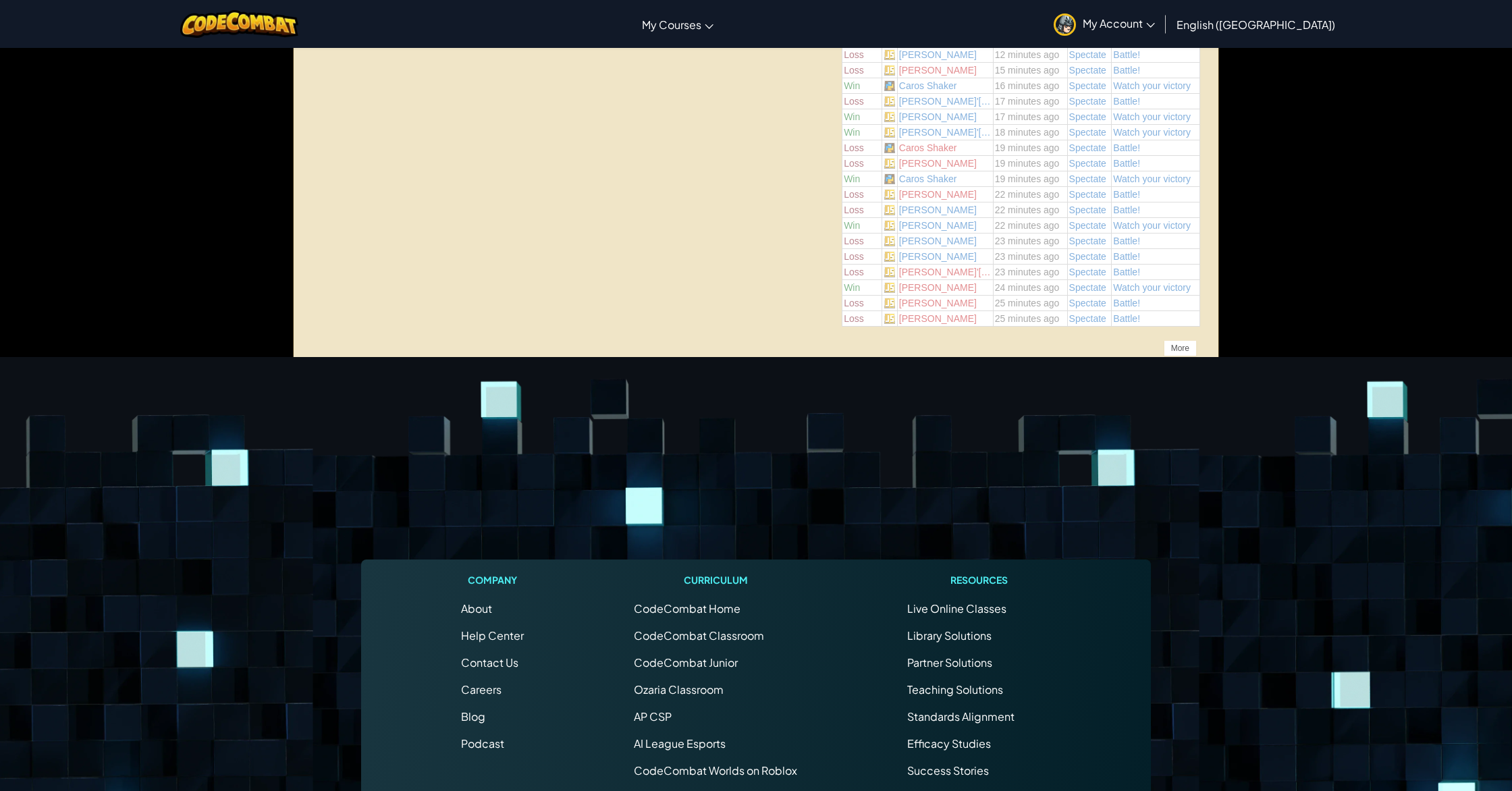
scroll to position [951, 0]
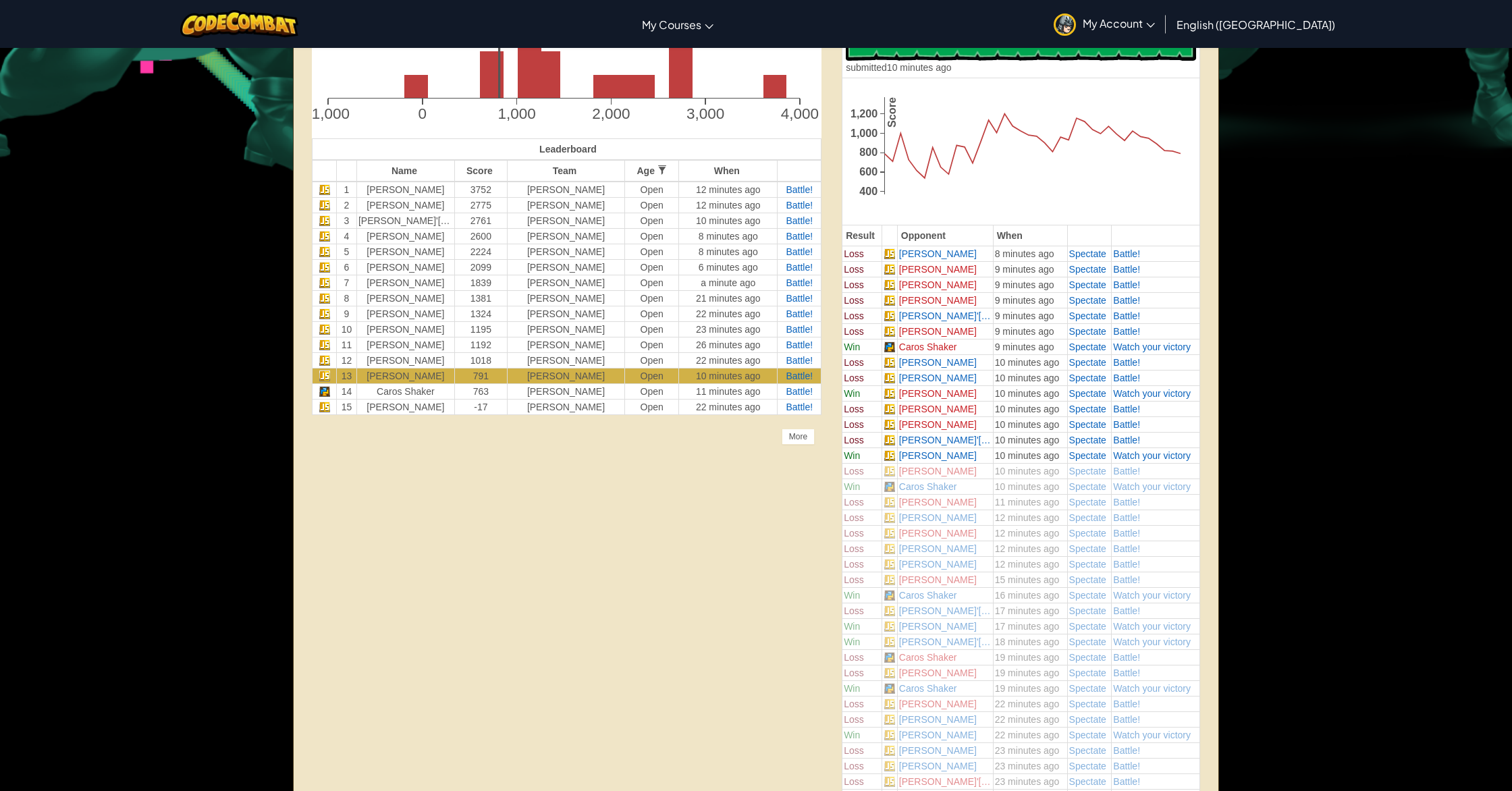
click at [625, 646] on div "Unlock the full potential of the AI League. Get Full Access Contact our team [D…" at bounding box center [756, 430] width 928 height 871
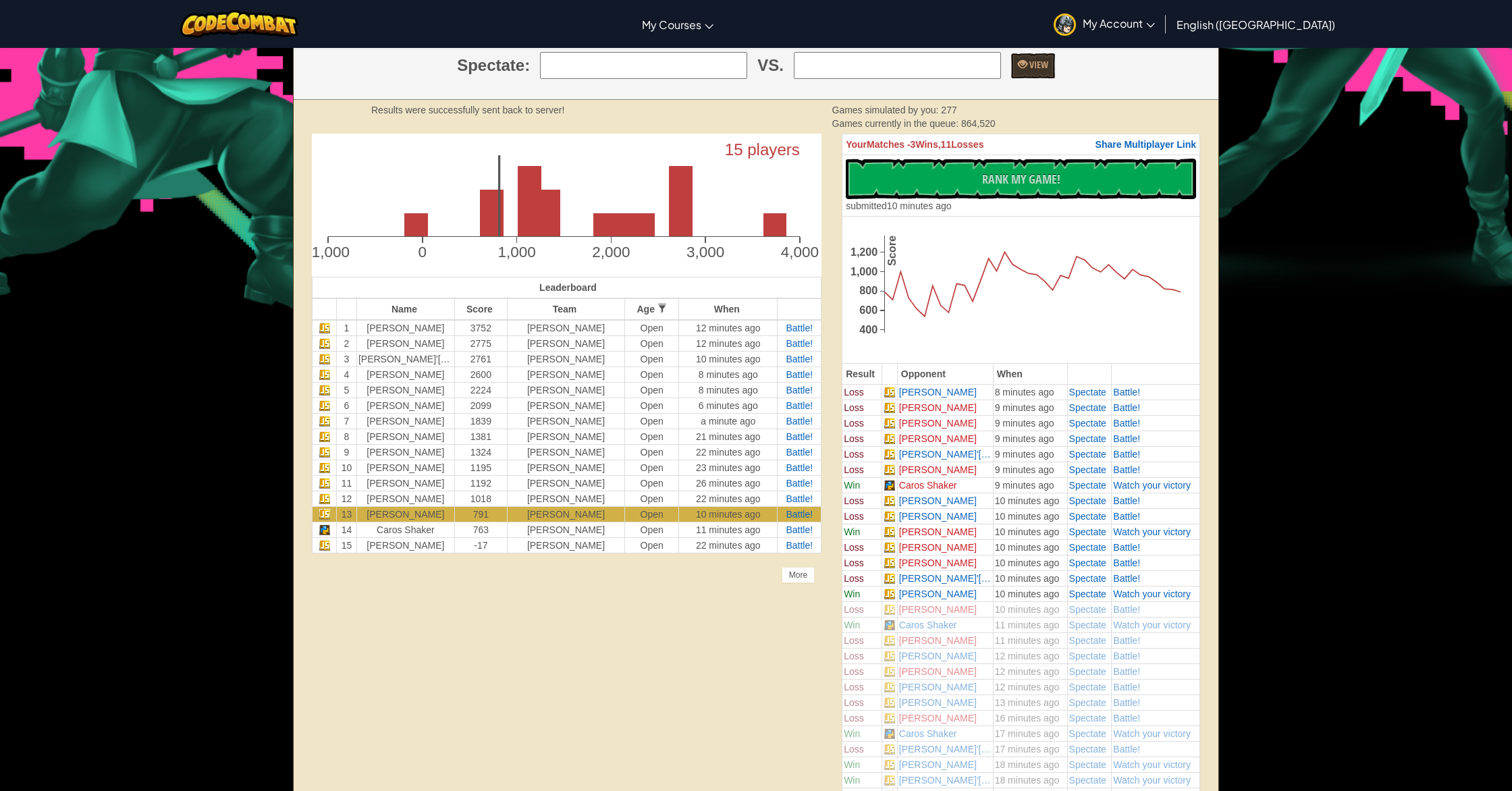
scroll to position [265, 0]
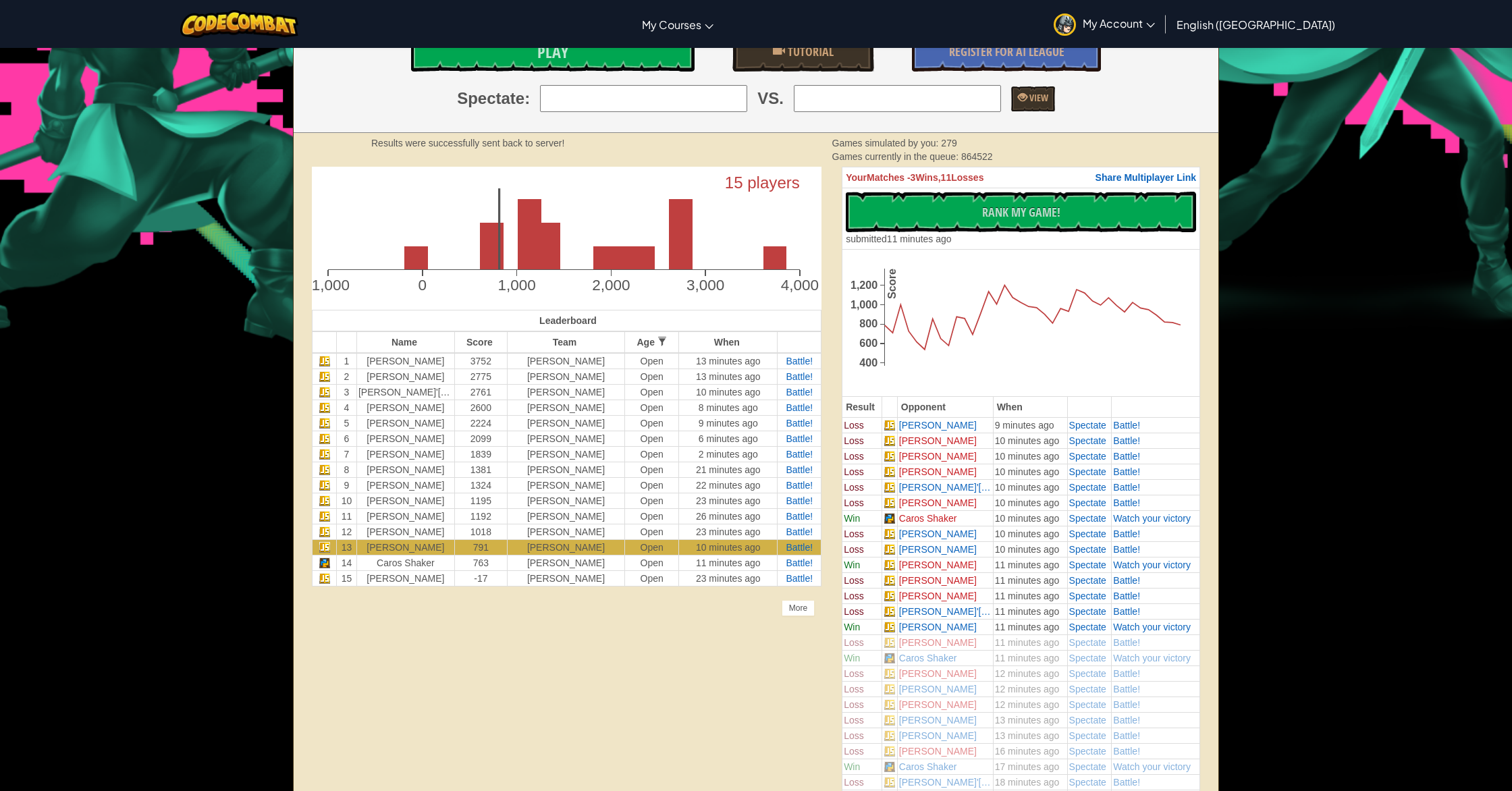
click at [1005, 288] on icon "400 600 800 1,000 1,200 Score" at bounding box center [1021, 322] width 350 height 137
